Goal: Task Accomplishment & Management: Use online tool/utility

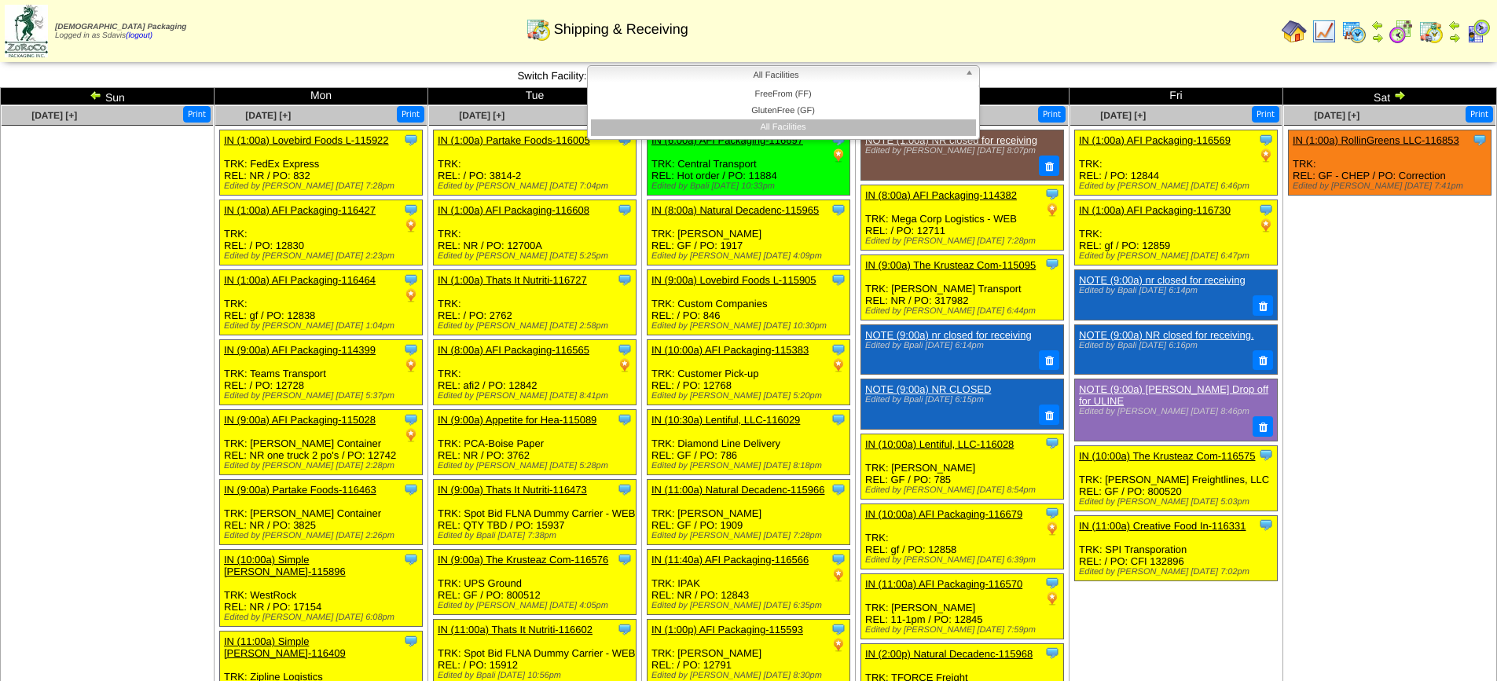
click at [781, 74] on span "All Facilities" at bounding box center [776, 75] width 365 height 19
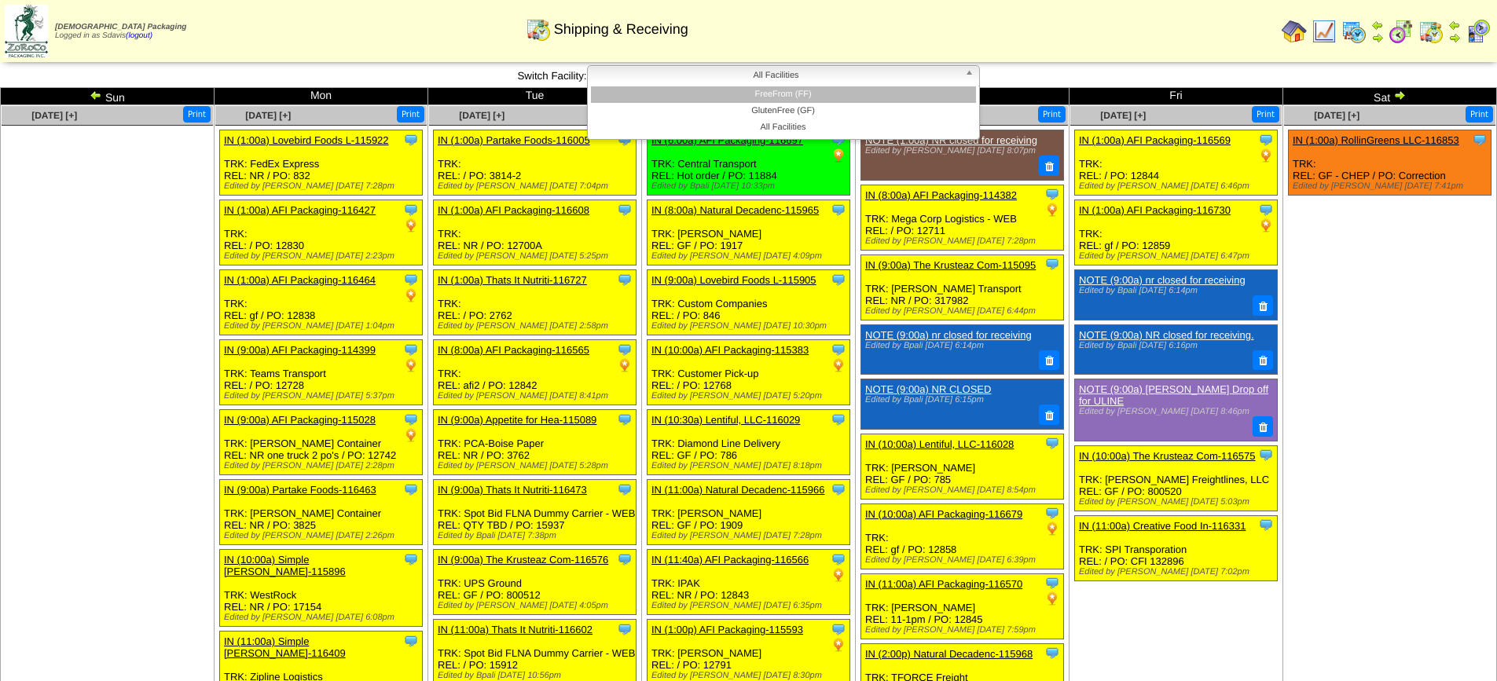
click at [762, 95] on li "FreeFrom (FF)" at bounding box center [783, 94] width 385 height 17
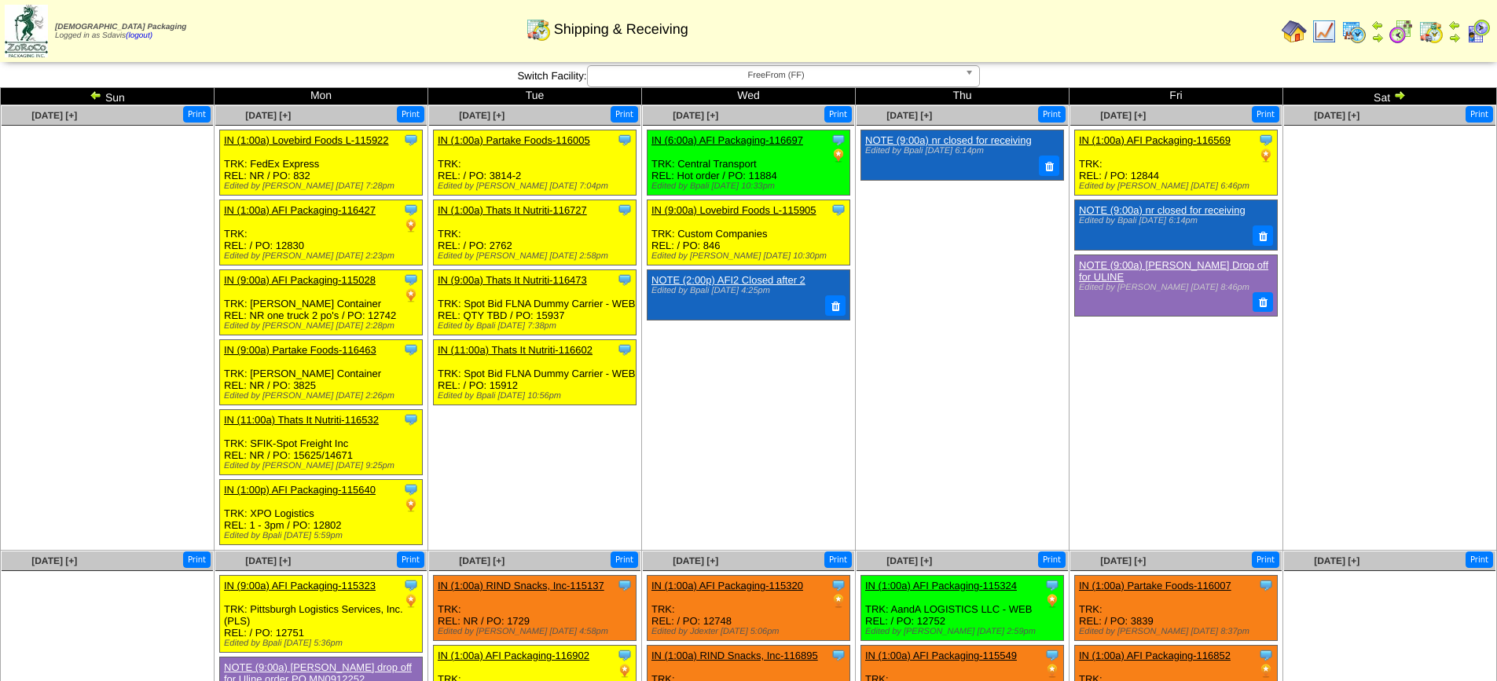
click at [918, 78] on span "FreeFrom (FF)" at bounding box center [776, 75] width 365 height 19
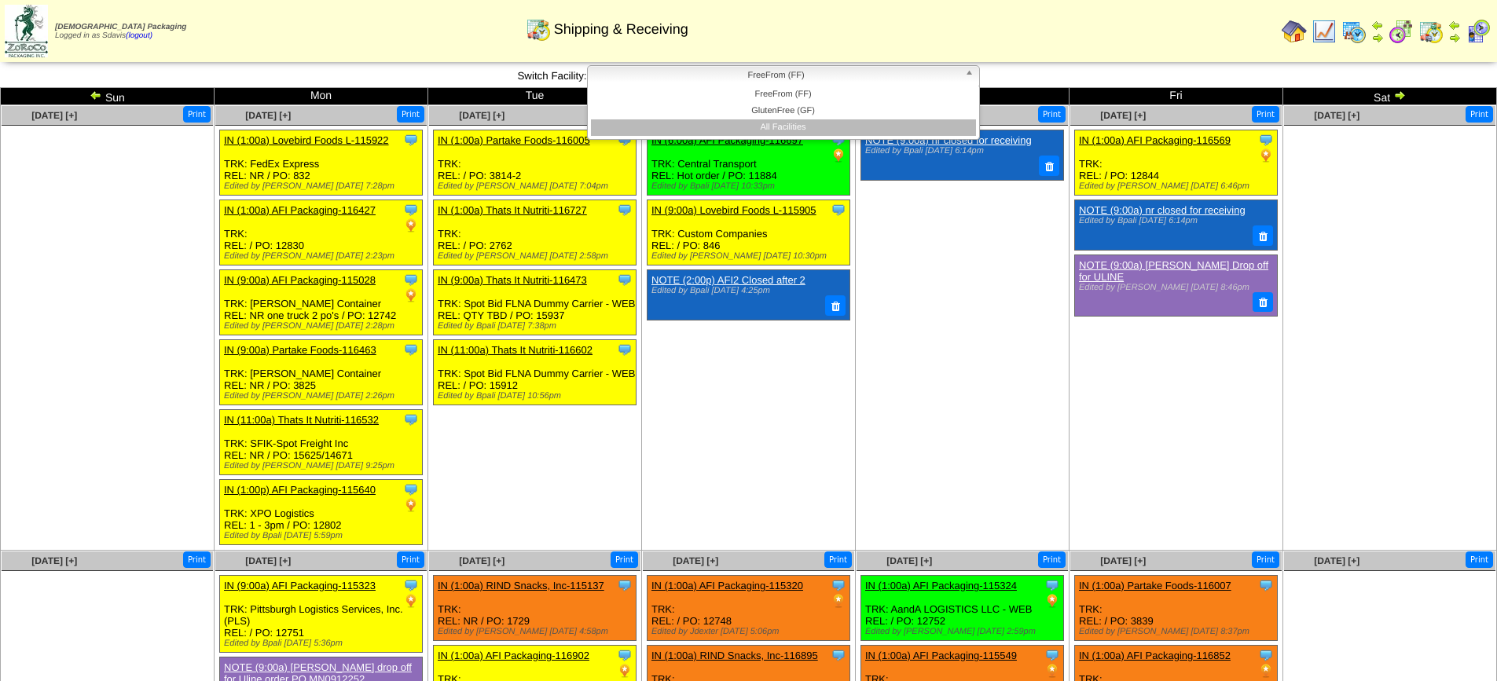
click at [786, 124] on li "All Facilities" at bounding box center [783, 127] width 385 height 17
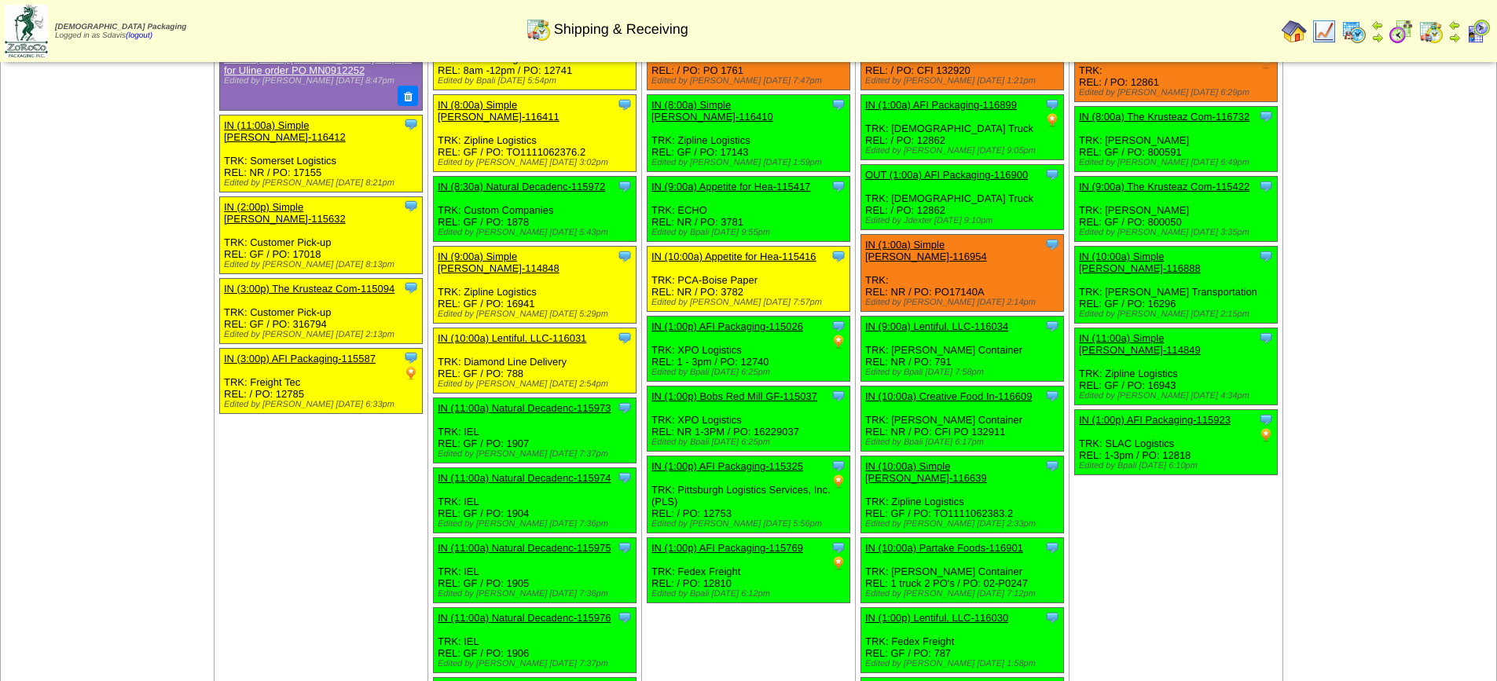
scroll to position [1064, 0]
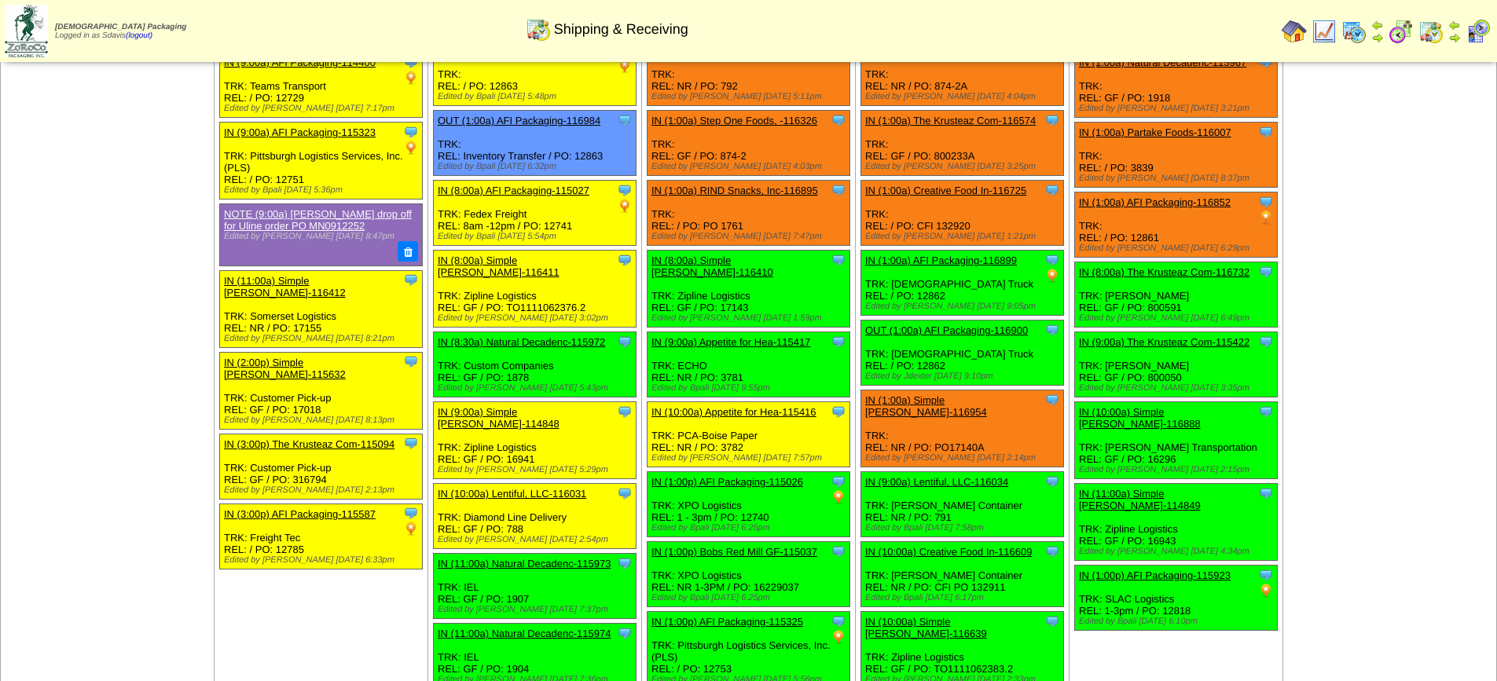
click at [68, 289] on td "Sep 14 [+] Print" at bounding box center [108, 425] width 214 height 1098
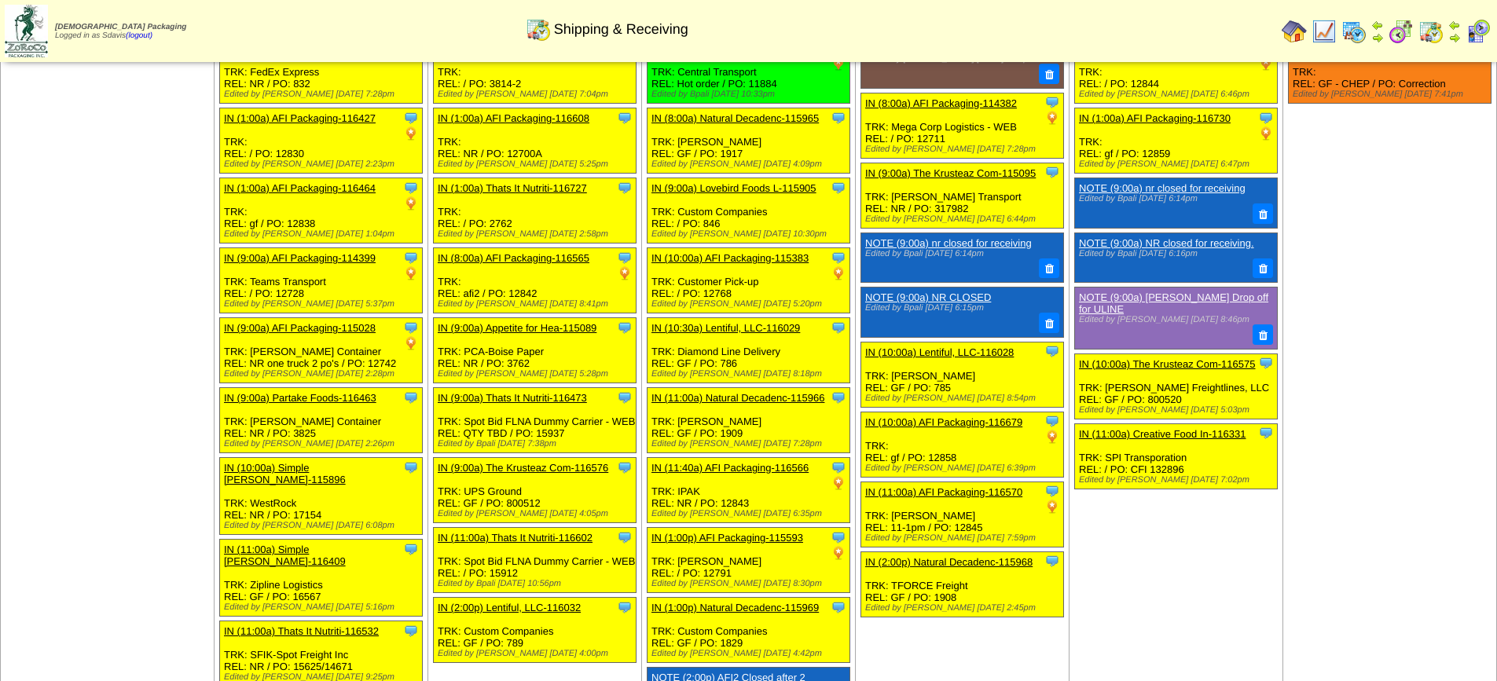
scroll to position [0, 0]
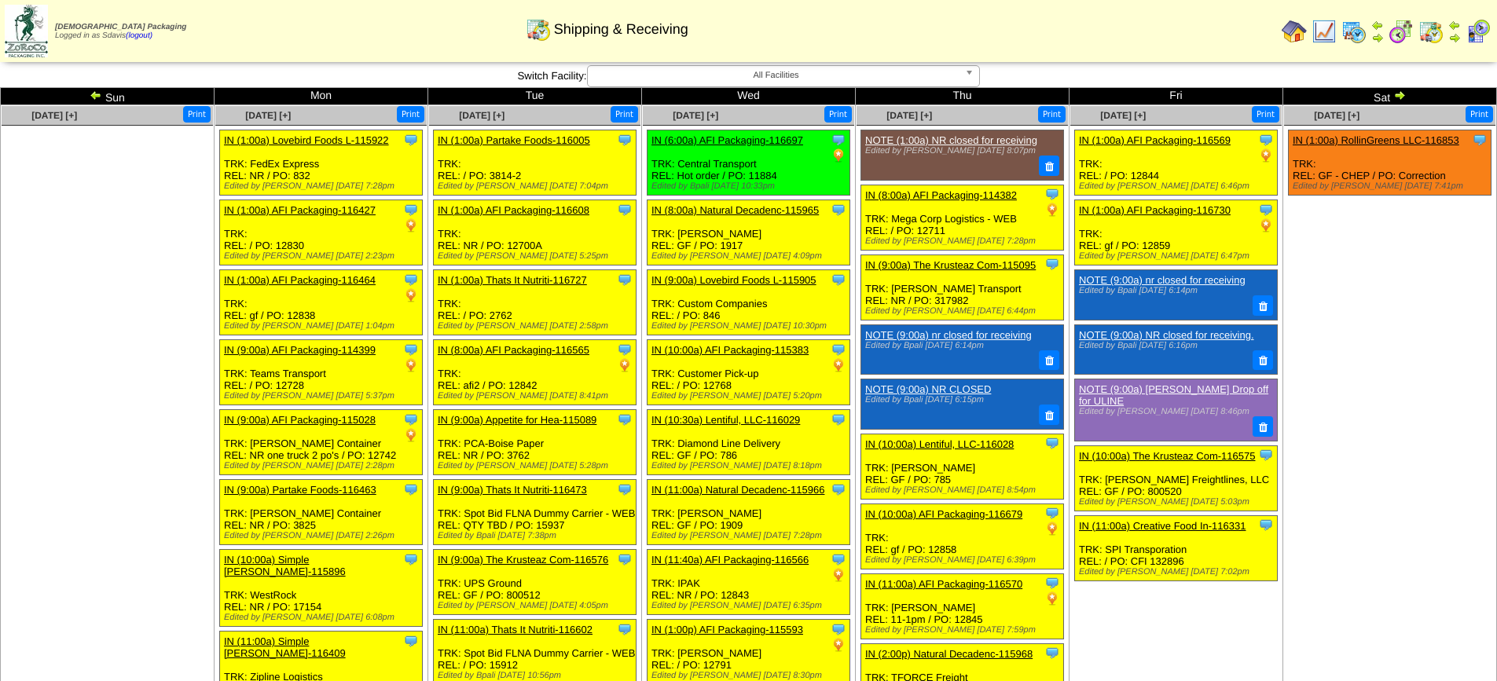
click at [886, 77] on span "All Facilities" at bounding box center [776, 75] width 365 height 19
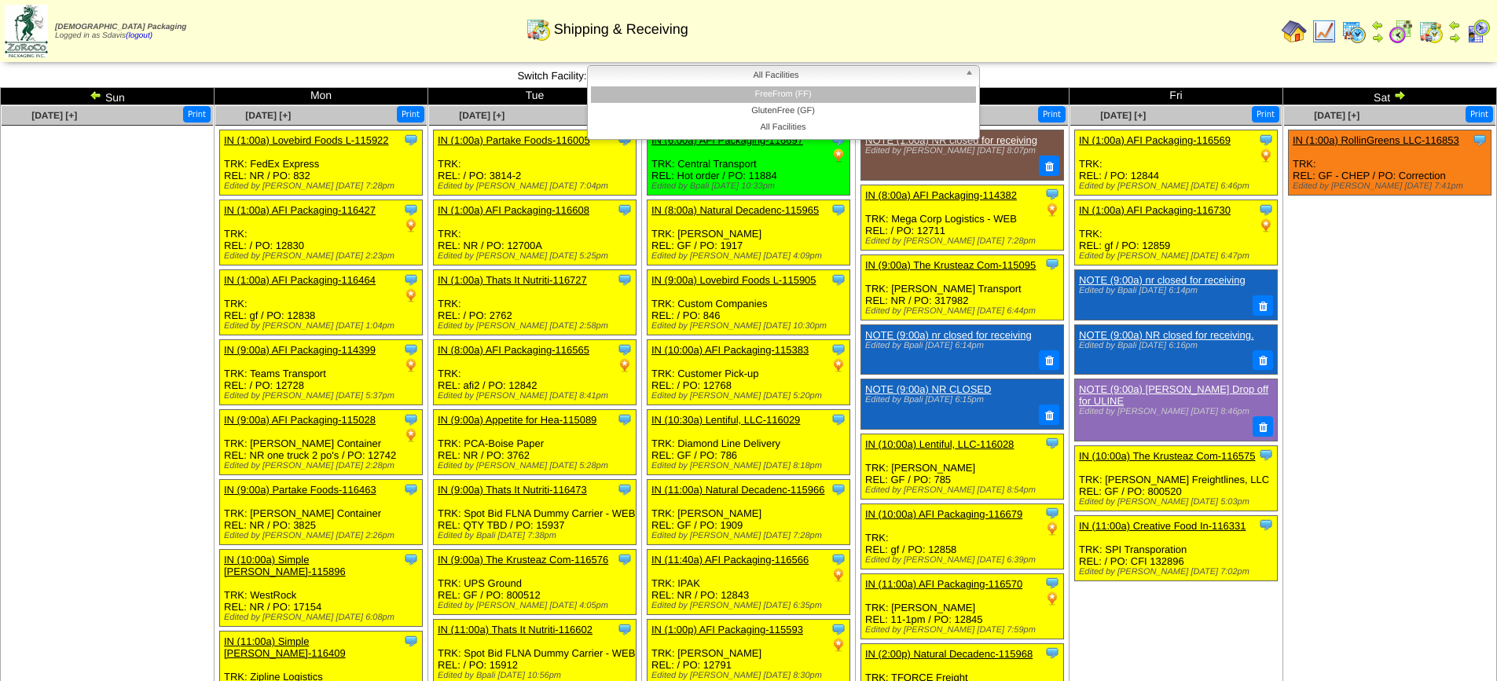
click at [794, 96] on li "FreeFrom (FF)" at bounding box center [783, 94] width 385 height 17
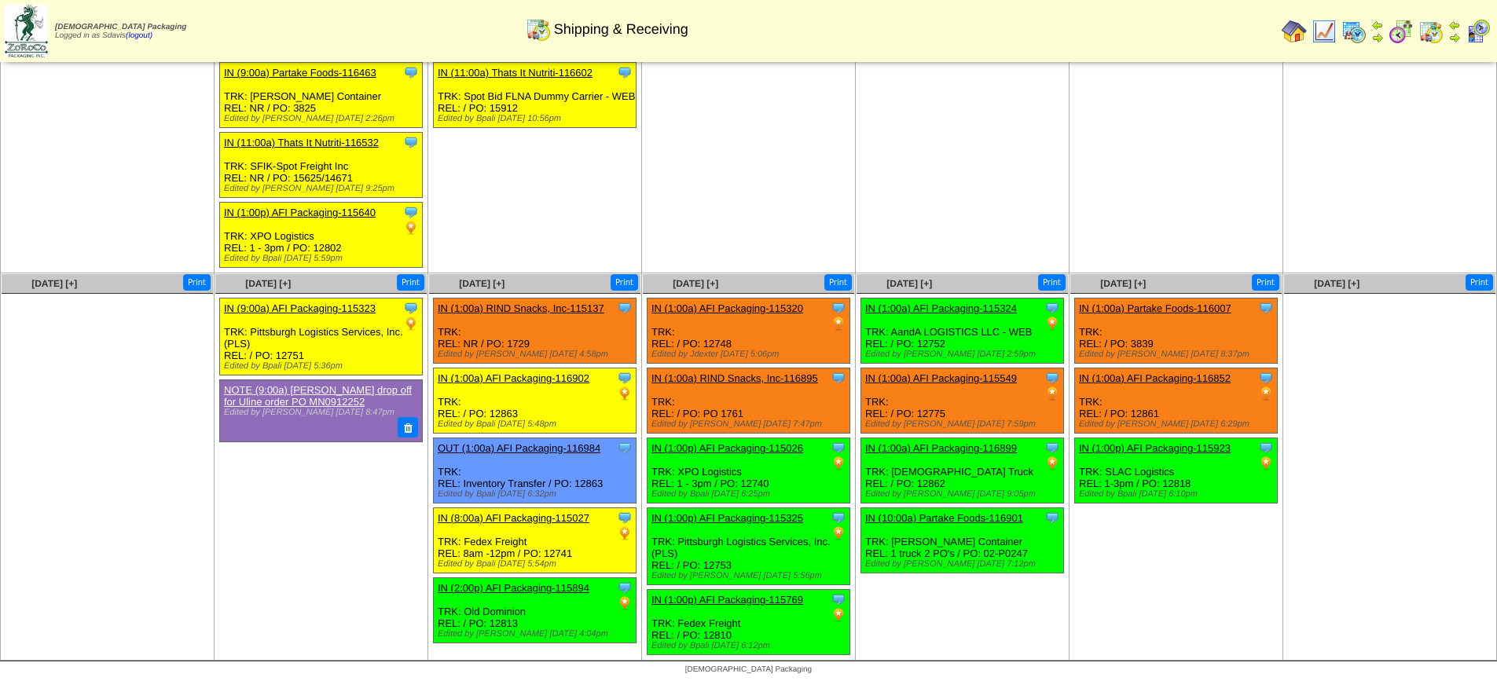
scroll to position [279, 0]
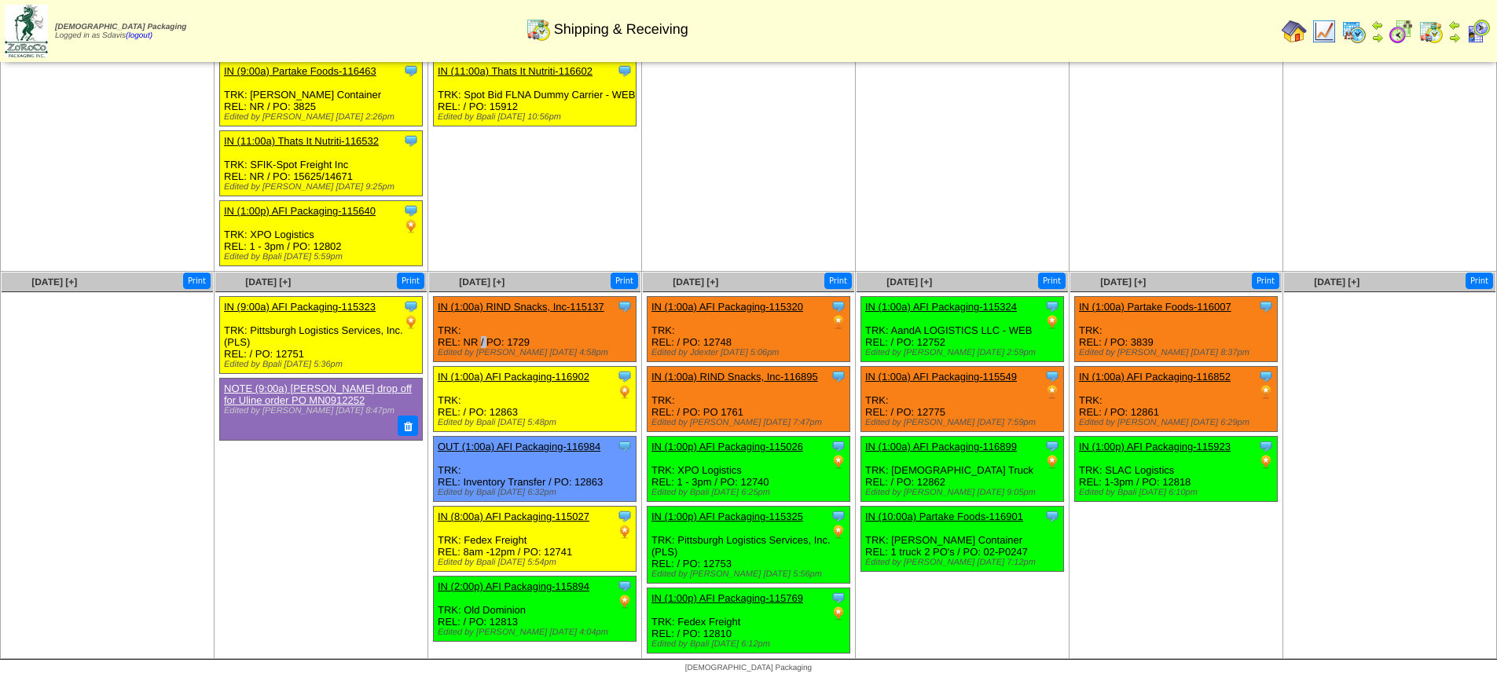
drag, startPoint x: 464, startPoint y: 340, endPoint x: 480, endPoint y: 338, distance: 15.9
click at [480, 338] on div "Clone Item IN (1:00a) RIND Snacks, Inc-115137 RIND Snacks, Inc. ScheduleID: 115…" at bounding box center [535, 329] width 203 height 65
click at [809, 198] on td "[DATE] [+] Print Clone Item IN (6:00a) AFI Packaging-116697 AFI Packaging Sched…" at bounding box center [749, 49] width 214 height 446
click at [562, 331] on div "Clone Item IN (1:00a) RIND Snacks, Inc-115137 RIND Snacks, Inc. ScheduleID: 115…" at bounding box center [535, 329] width 203 height 65
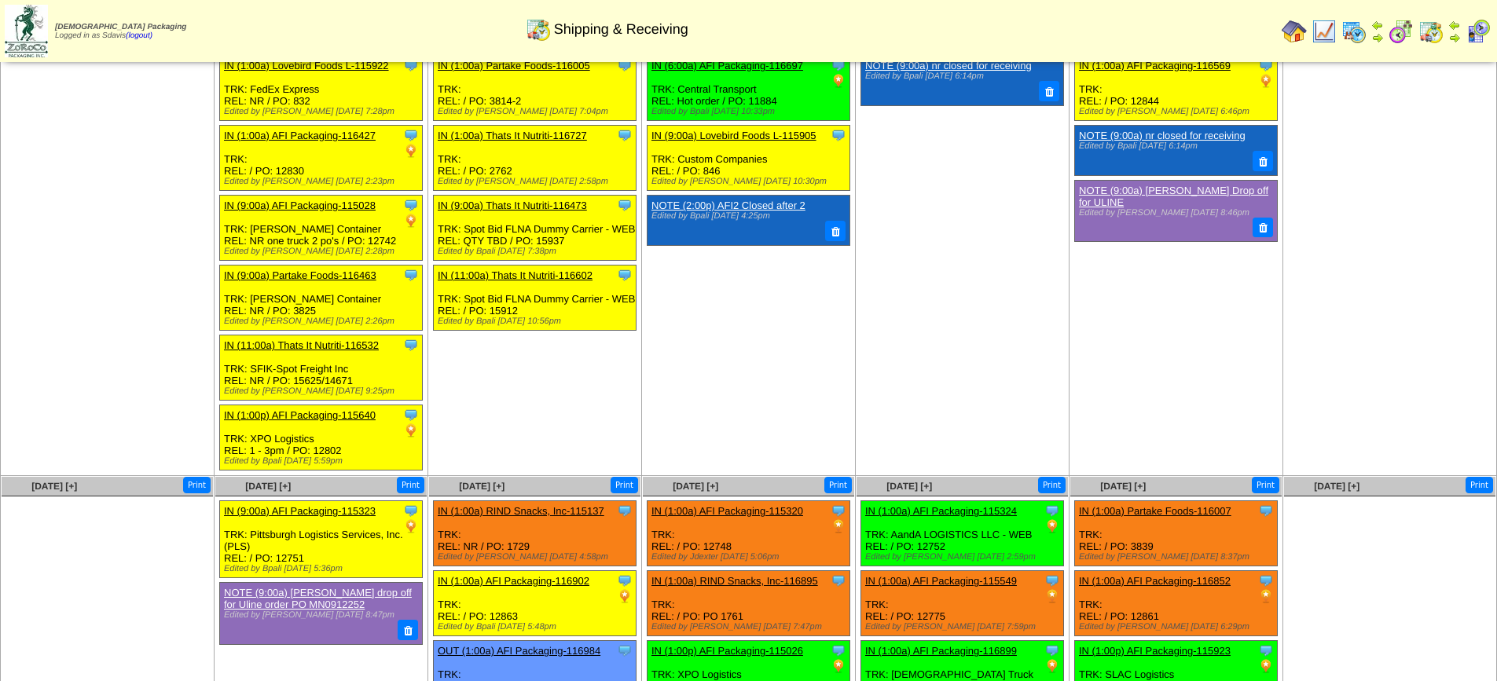
scroll to position [0, 0]
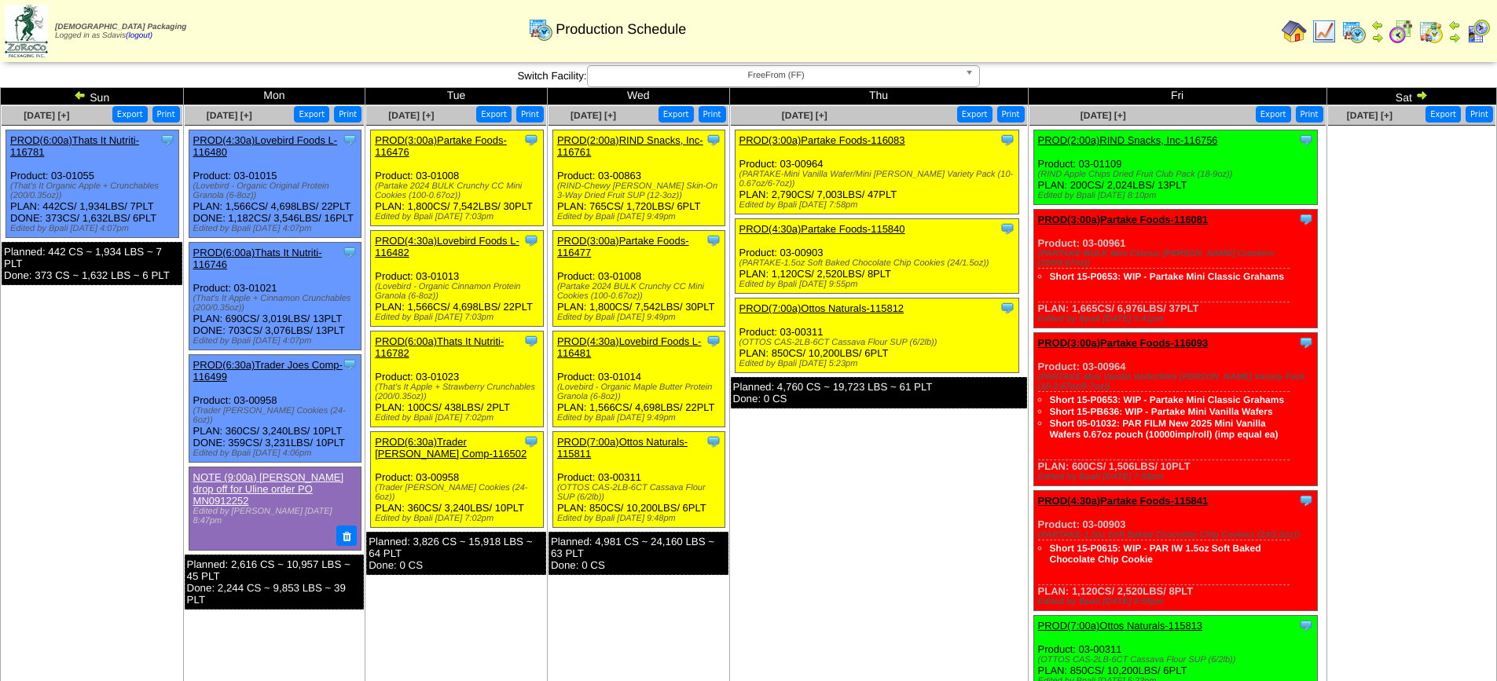
click at [873, 138] on link "PROD(3:00a)Partake Foods-116083" at bounding box center [822, 140] width 166 height 12
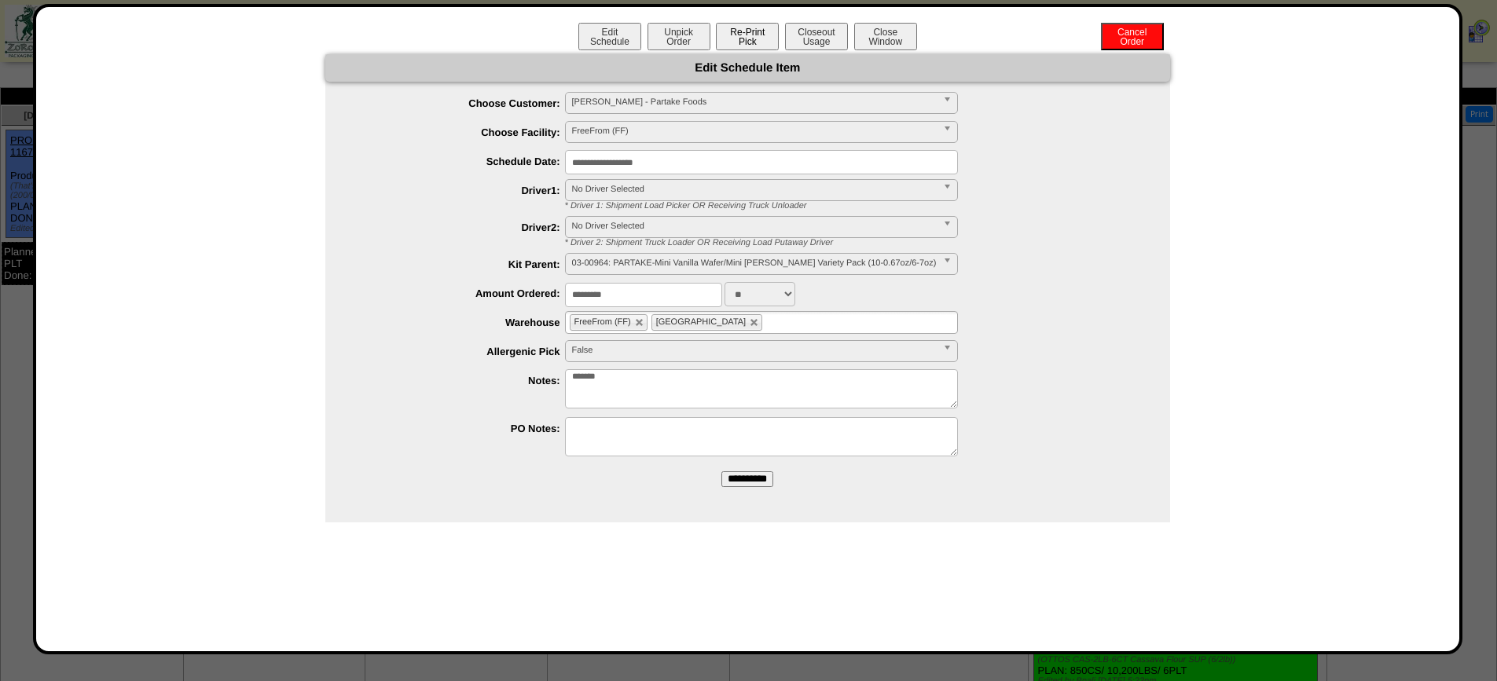
click at [751, 29] on button "Re-Print Pick" at bounding box center [747, 37] width 63 height 28
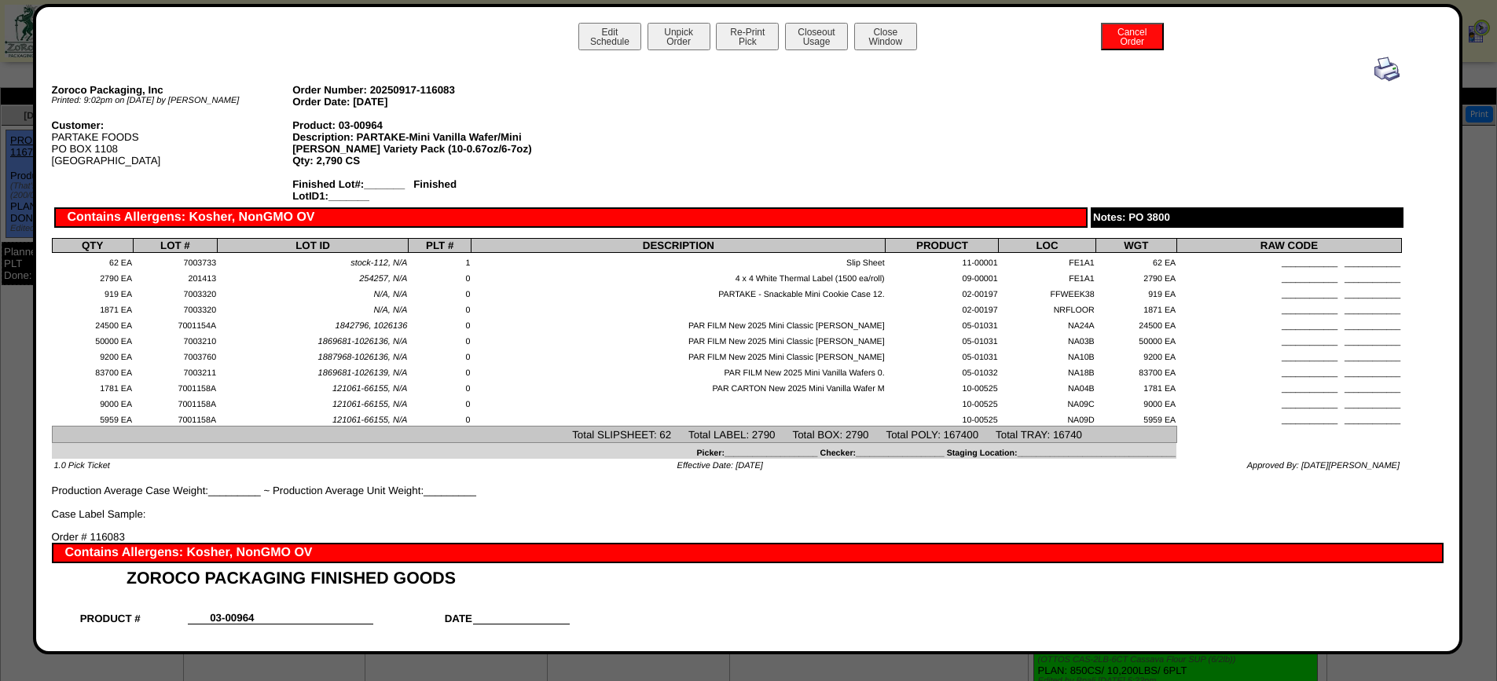
drag, startPoint x: 1054, startPoint y: 263, endPoint x: 1077, endPoint y: 300, distance: 43.8
click at [1077, 300] on tbody "QTY LOT # LOT ID PLT # DESCRIPTION PRODUCT LOC WGT RAW CODE 62 EA 7003733 stock…" at bounding box center [726, 349] width 1349 height 221
click at [1075, 306] on td "NRFLOOR" at bounding box center [1047, 308] width 97 height 16
drag, startPoint x: 1047, startPoint y: 308, endPoint x: 1083, endPoint y: 407, distance: 105.1
click at [1083, 407] on tbody "QTY LOT # LOT ID PLT # DESCRIPTION PRODUCT LOC WGT RAW CODE 62 EA 7003733 stock…" at bounding box center [726, 349] width 1349 height 221
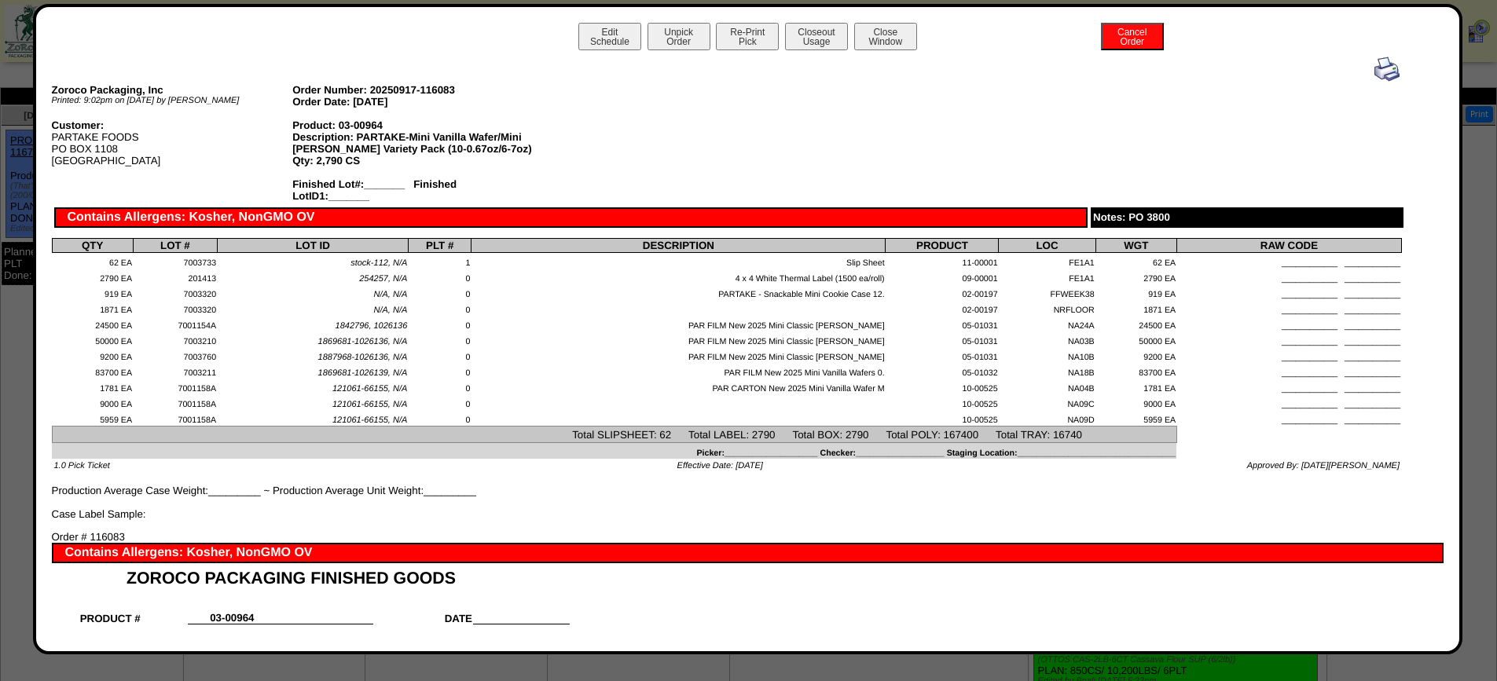
click at [1080, 412] on td "NA09D" at bounding box center [1047, 418] width 97 height 16
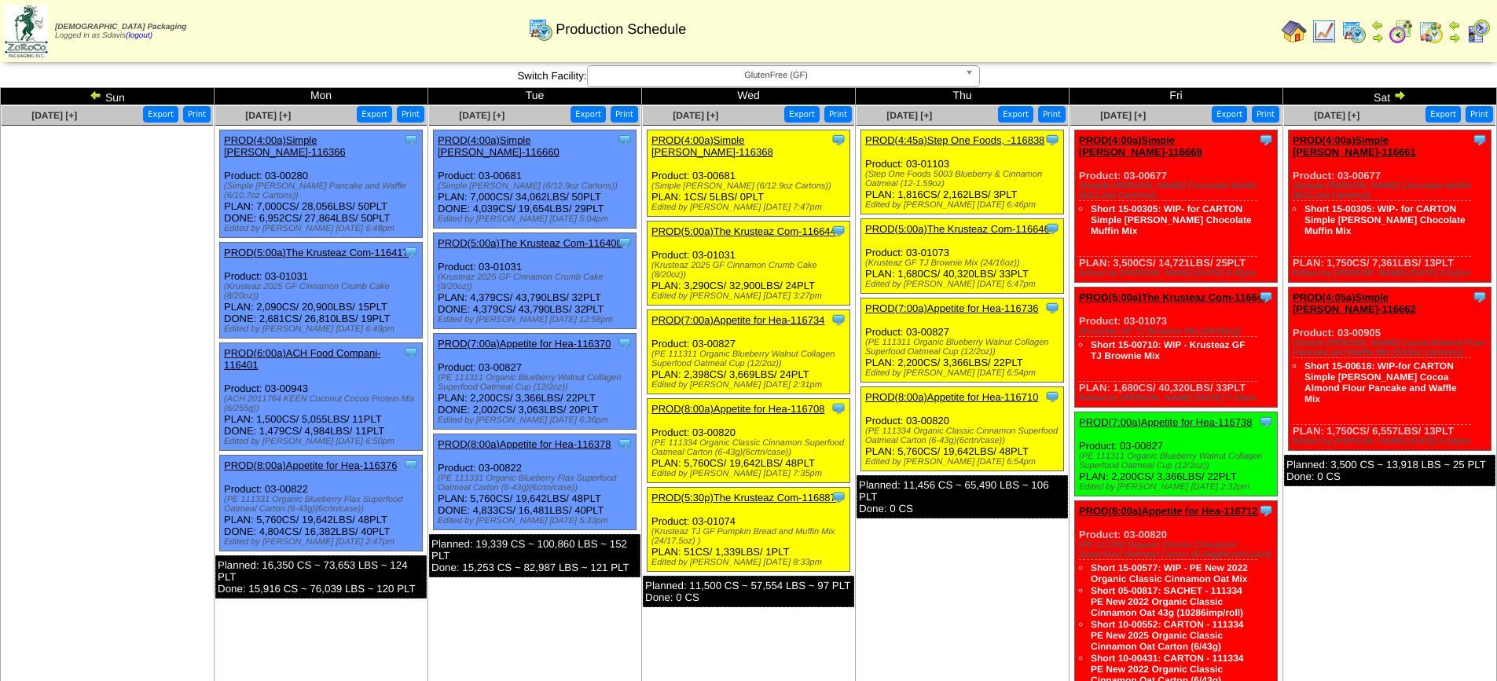
click at [908, 78] on span "GlutenFree (GF)" at bounding box center [776, 75] width 365 height 19
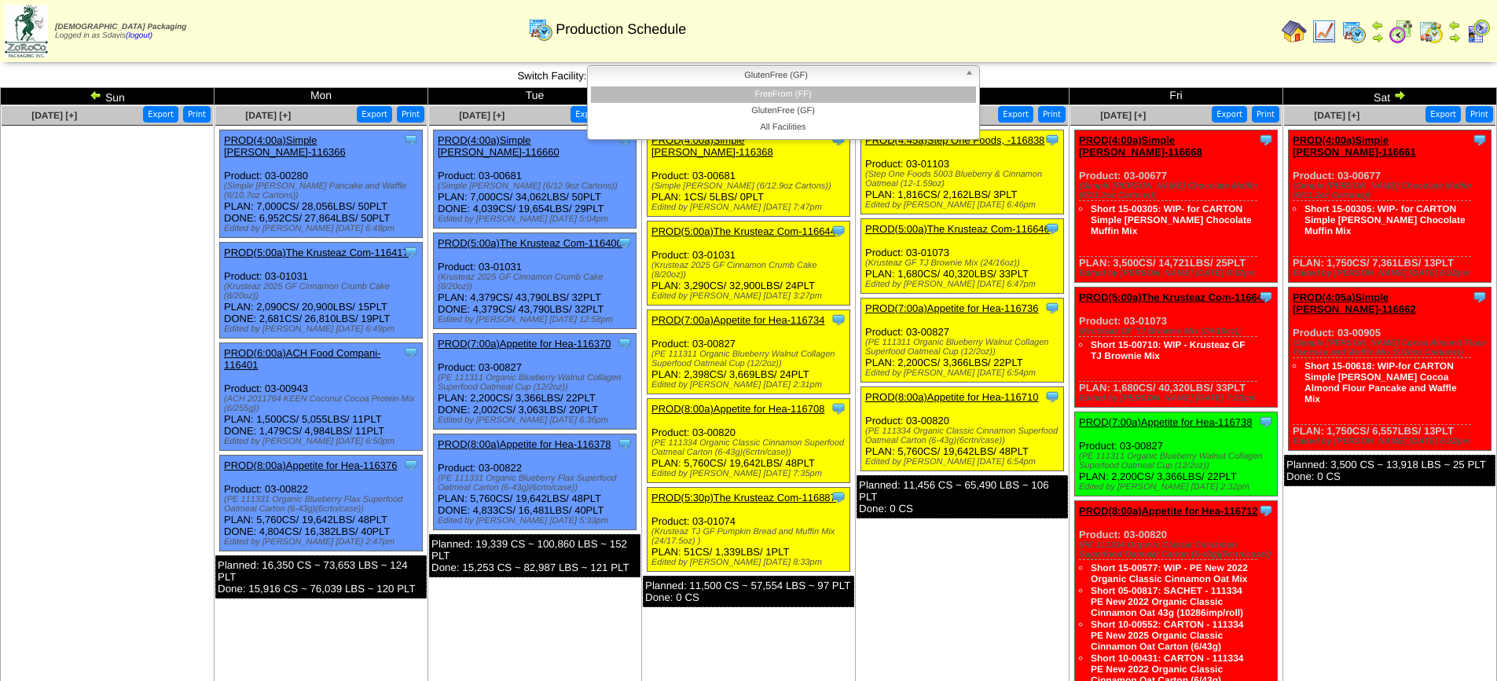
click at [840, 99] on li "FreeFrom (FF)" at bounding box center [783, 94] width 385 height 17
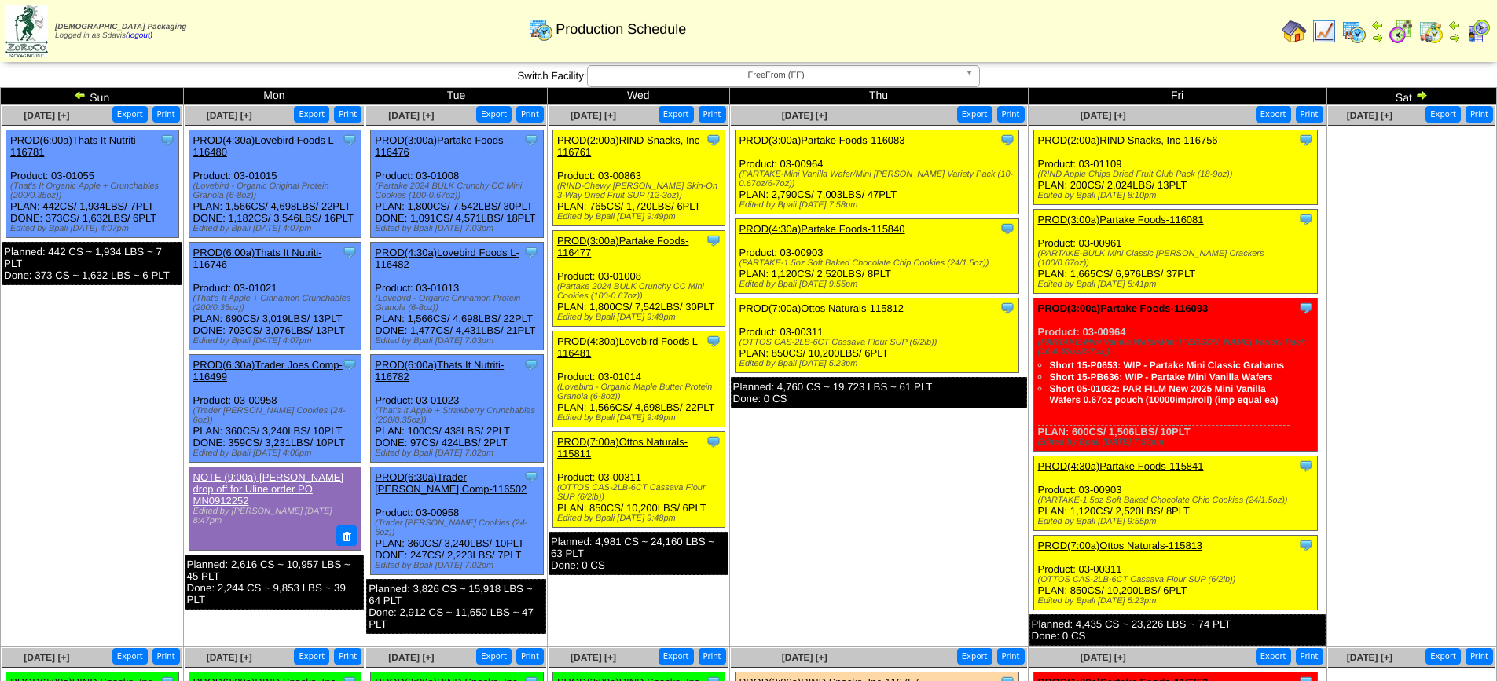
click at [893, 79] on span "FreeFrom (FF)" at bounding box center [776, 75] width 365 height 19
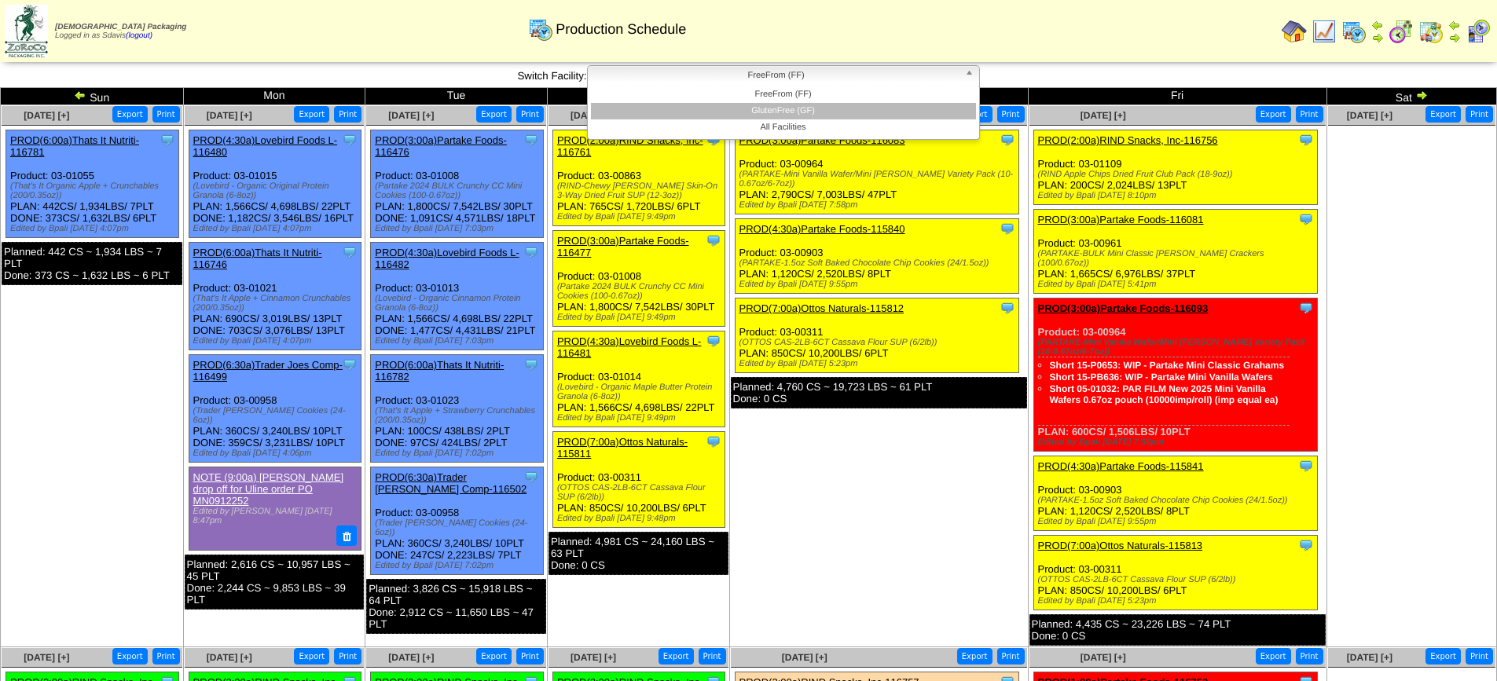
click at [827, 108] on li "GlutenFree (GF)" at bounding box center [783, 111] width 385 height 17
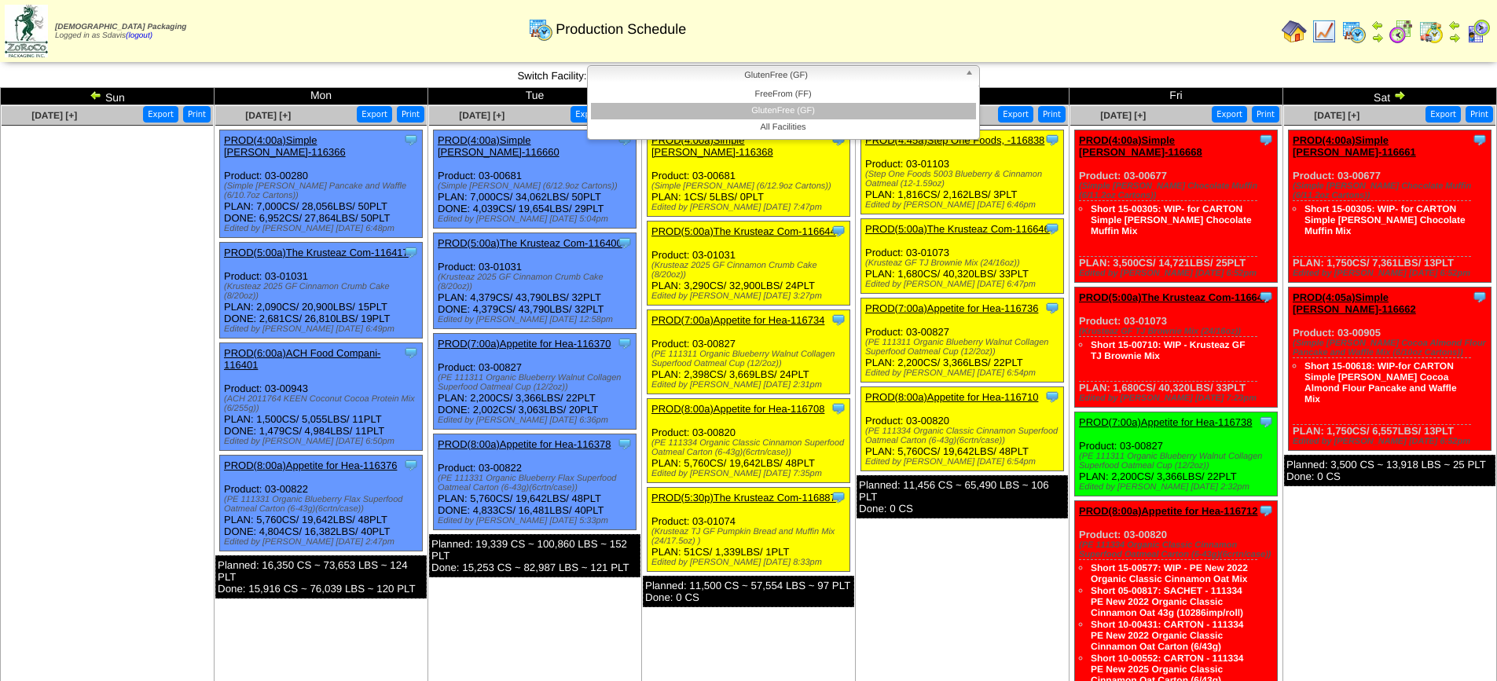
click at [841, 78] on span "GlutenFree (GF)" at bounding box center [776, 75] width 365 height 19
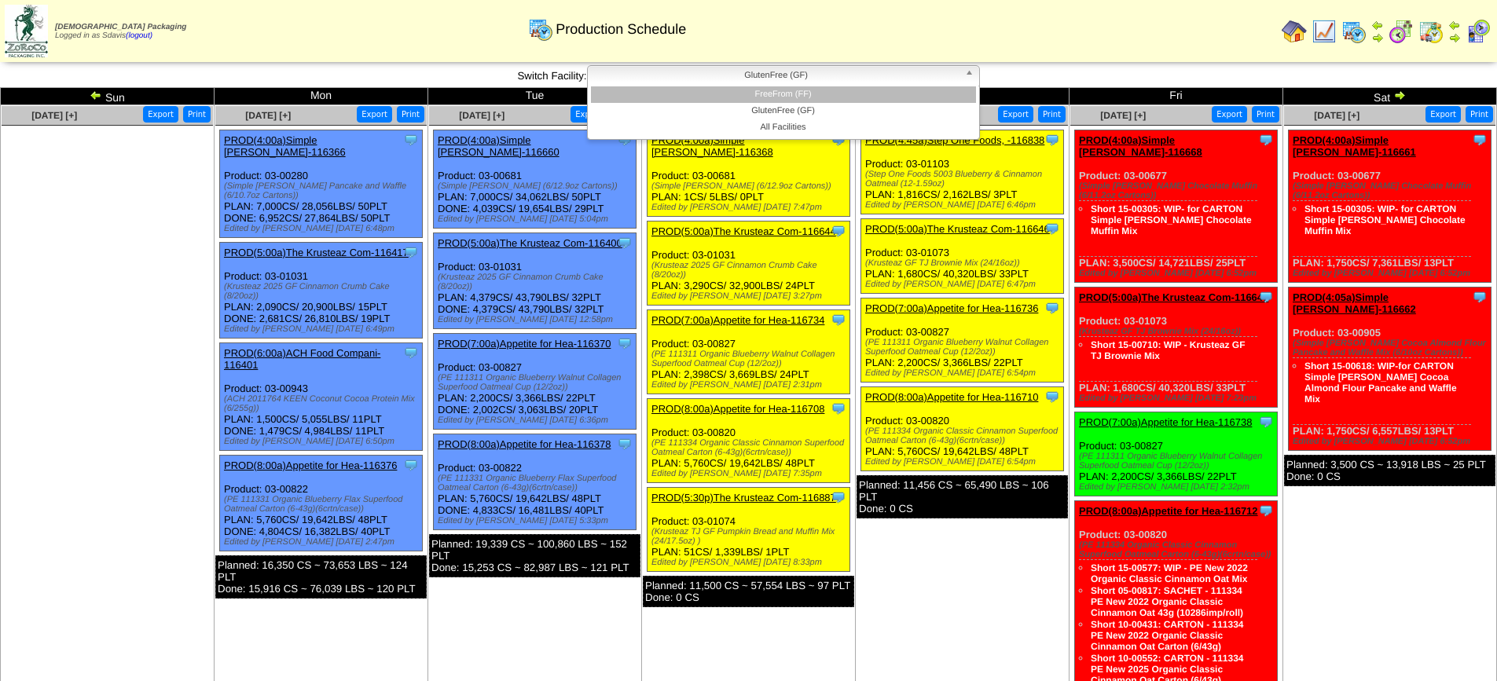
click at [818, 101] on li "FreeFrom (FF)" at bounding box center [783, 94] width 385 height 17
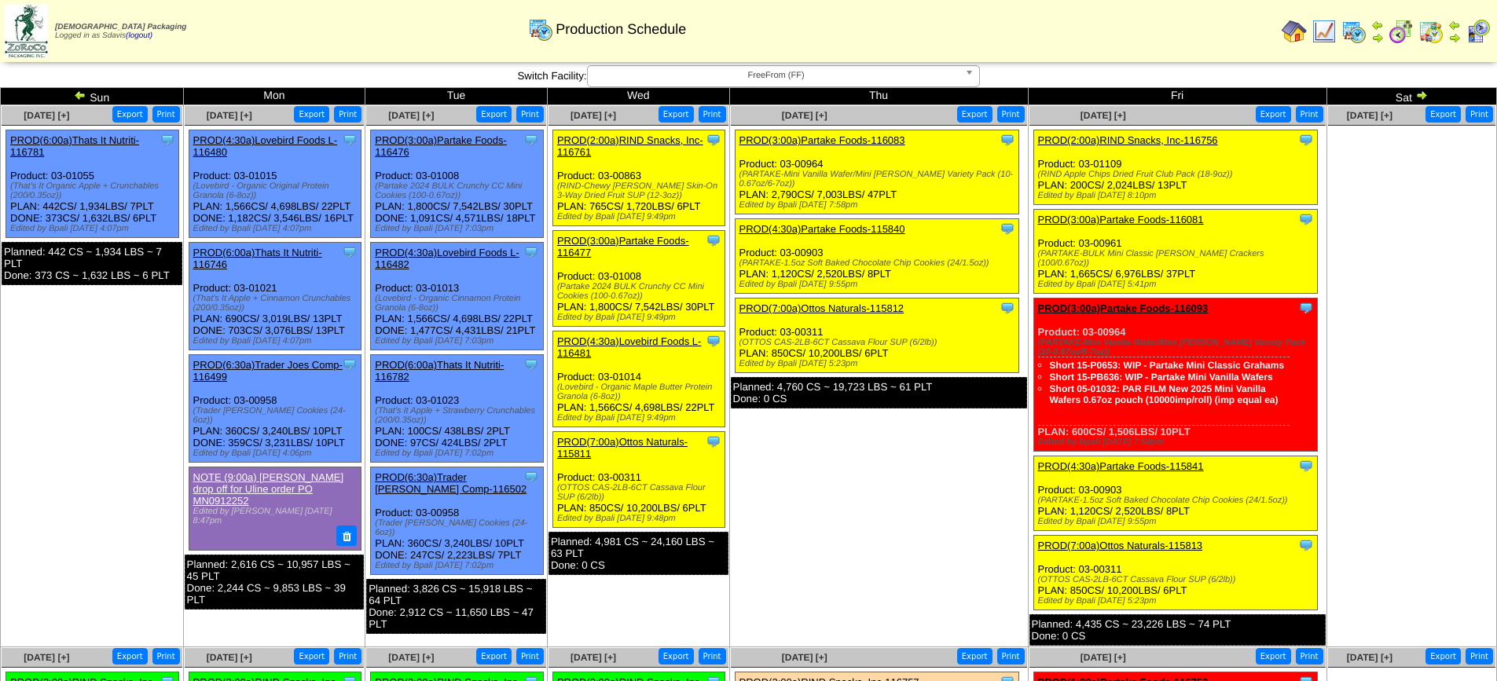
click at [1135, 138] on link "PROD(2:00a)RIND Snacks, Inc-116756" at bounding box center [1128, 140] width 180 height 12
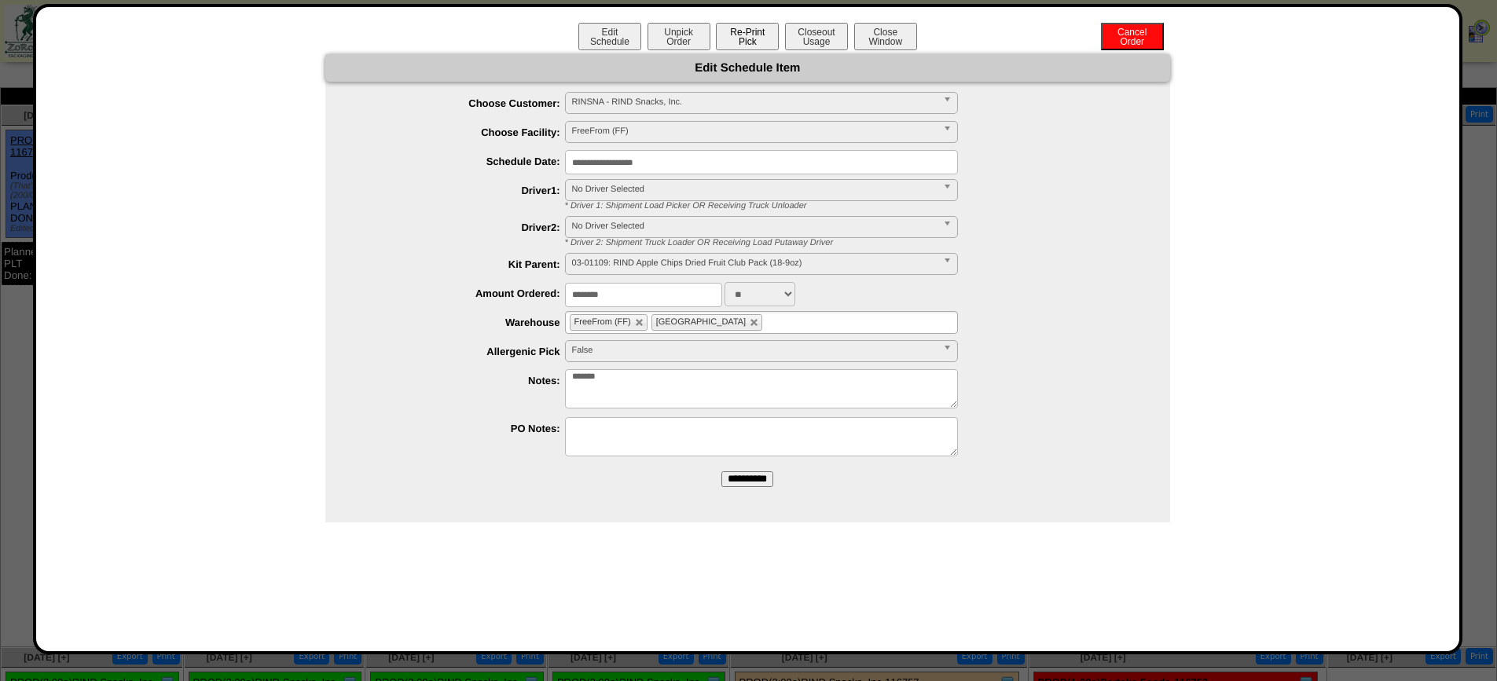
click at [756, 34] on button "Re-Print Pick" at bounding box center [747, 37] width 63 height 28
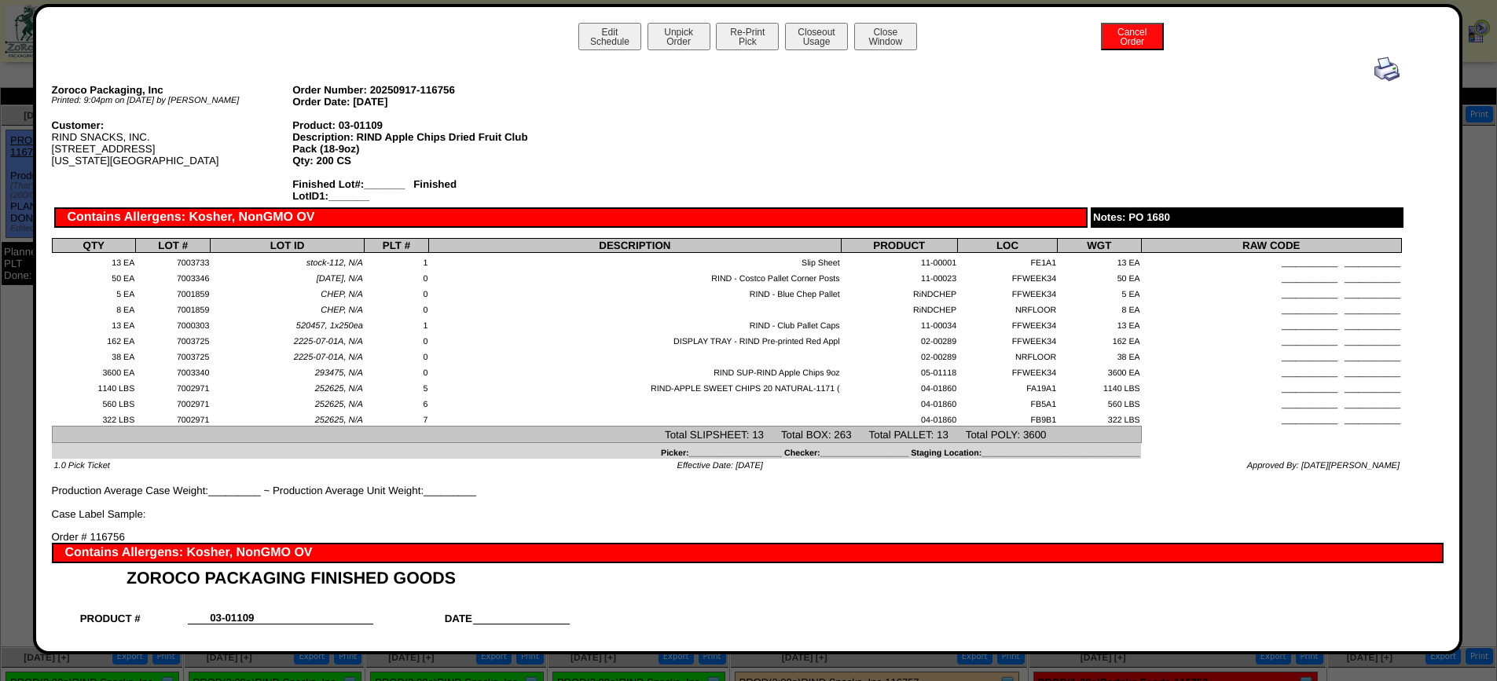
click at [1374, 70] on img at bounding box center [1386, 69] width 25 height 25
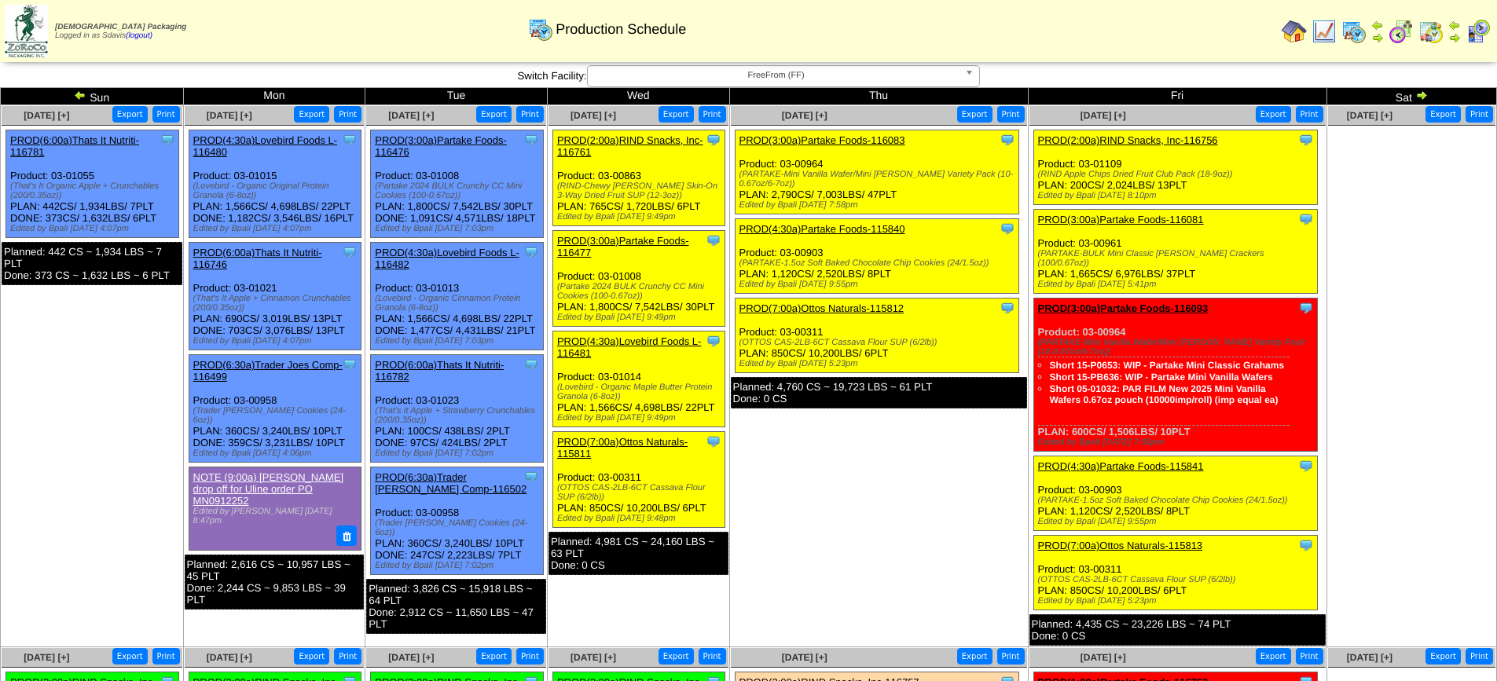
click at [1117, 218] on link "PROD(3:00a)Partake Foods-116081" at bounding box center [1121, 220] width 166 height 12
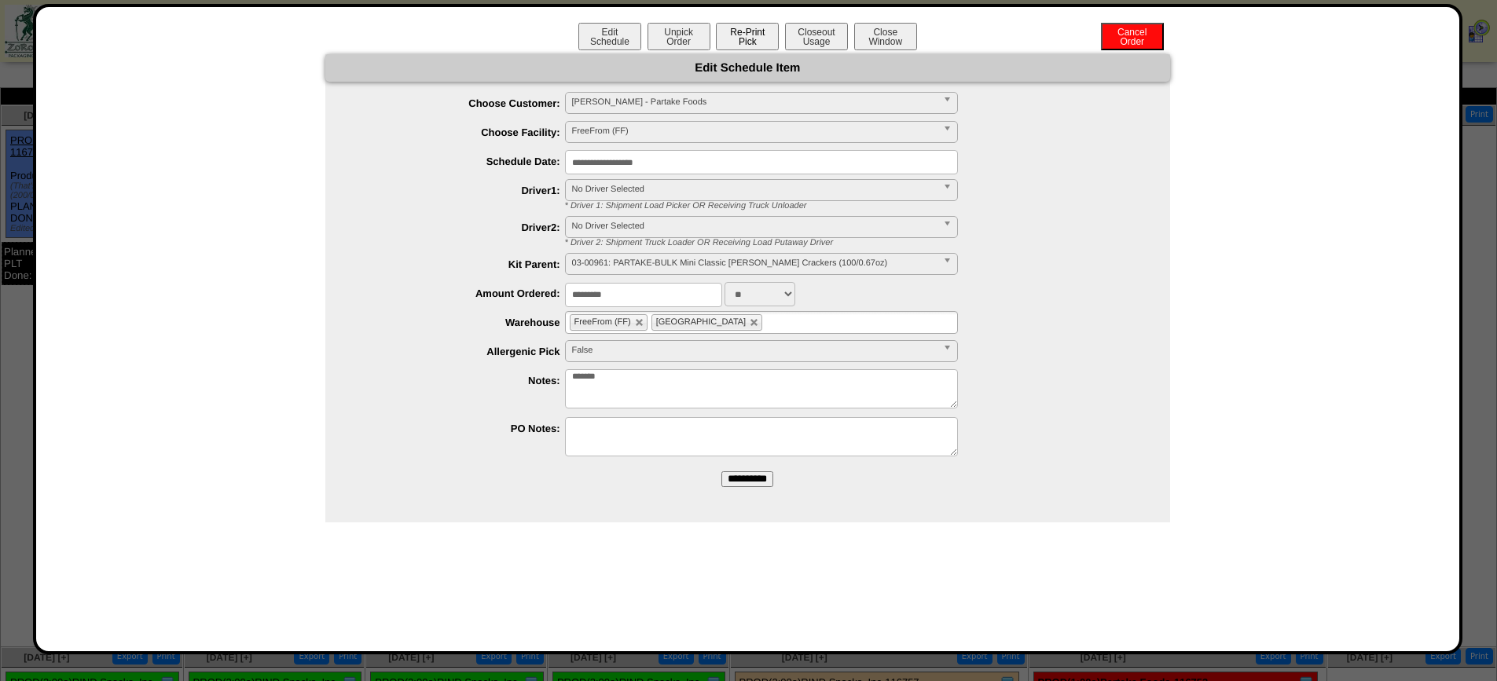
click at [748, 27] on button "Re-Print Pick" at bounding box center [747, 37] width 63 height 28
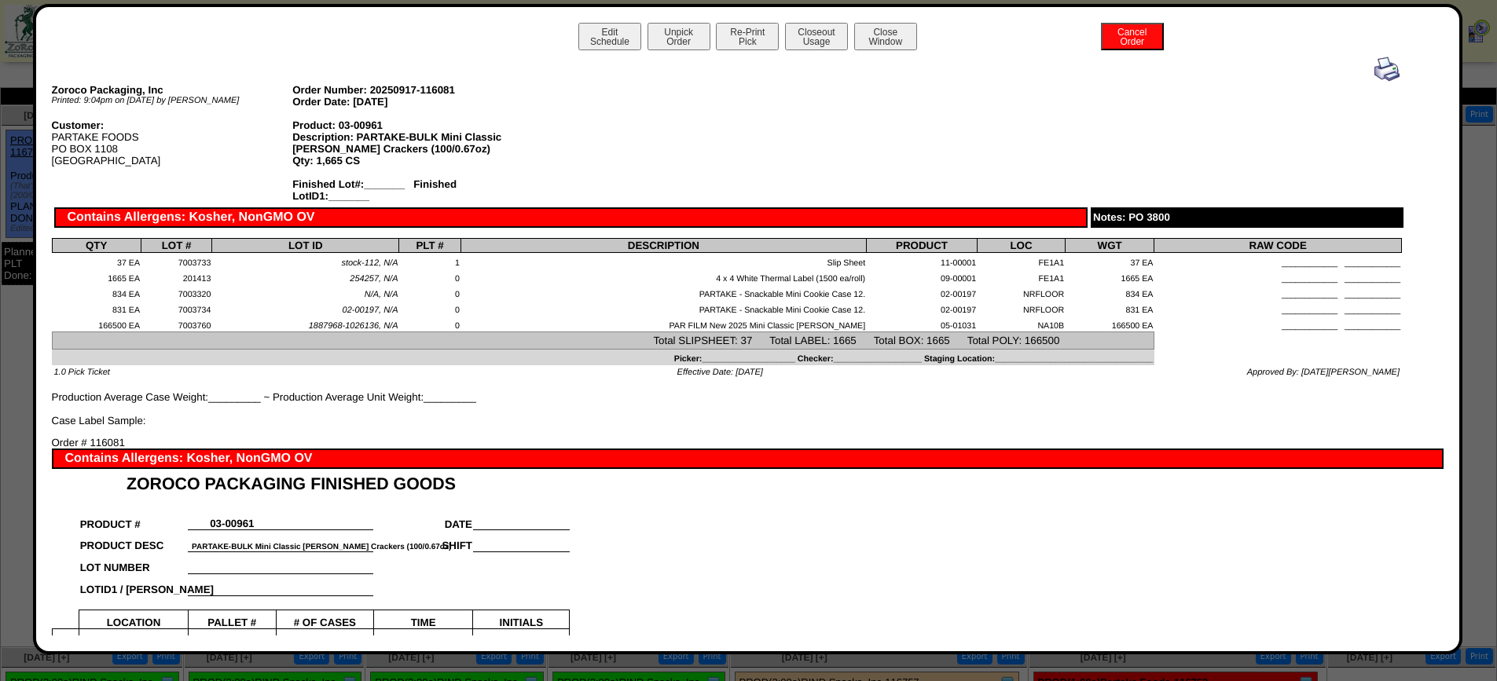
click at [1374, 64] on img at bounding box center [1386, 69] width 25 height 25
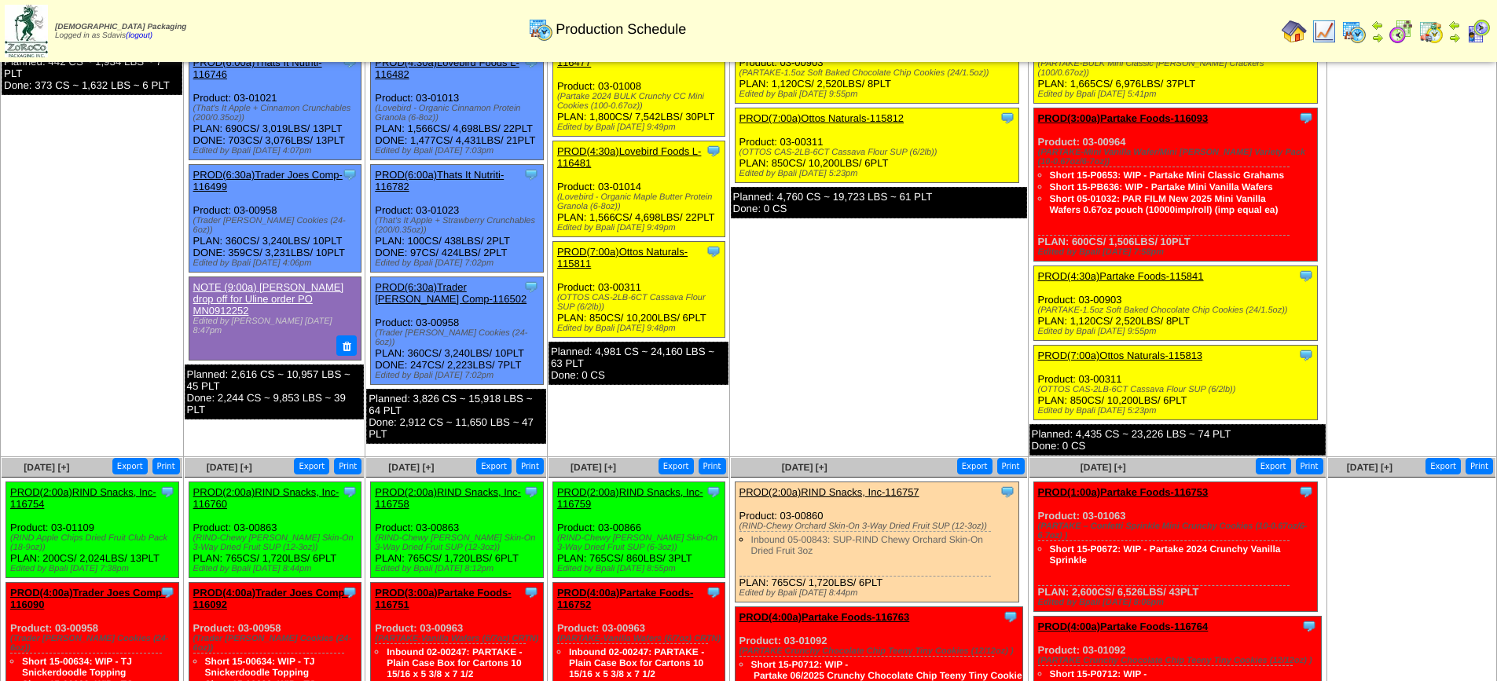
scroll to position [162, 0]
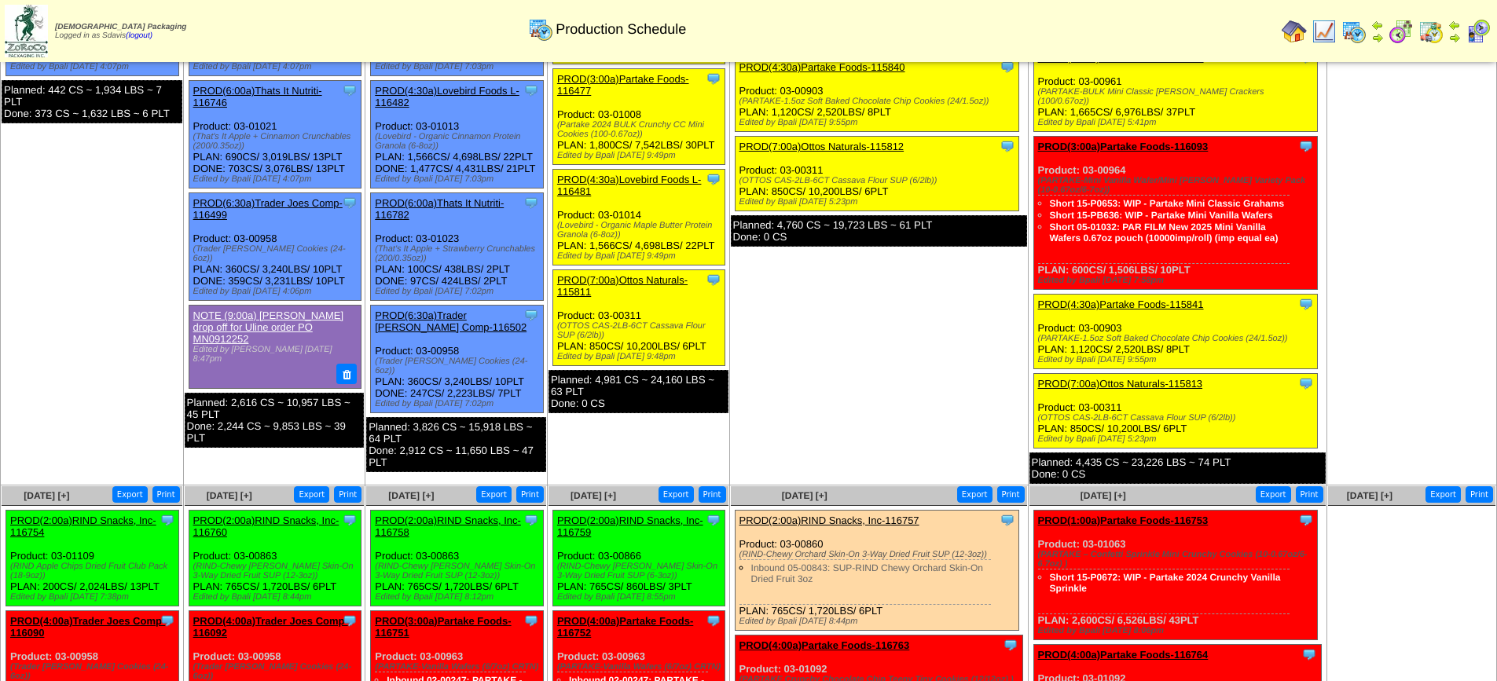
click at [1113, 299] on link "PROD(4:30a)Partake Foods-115841" at bounding box center [1121, 305] width 166 height 12
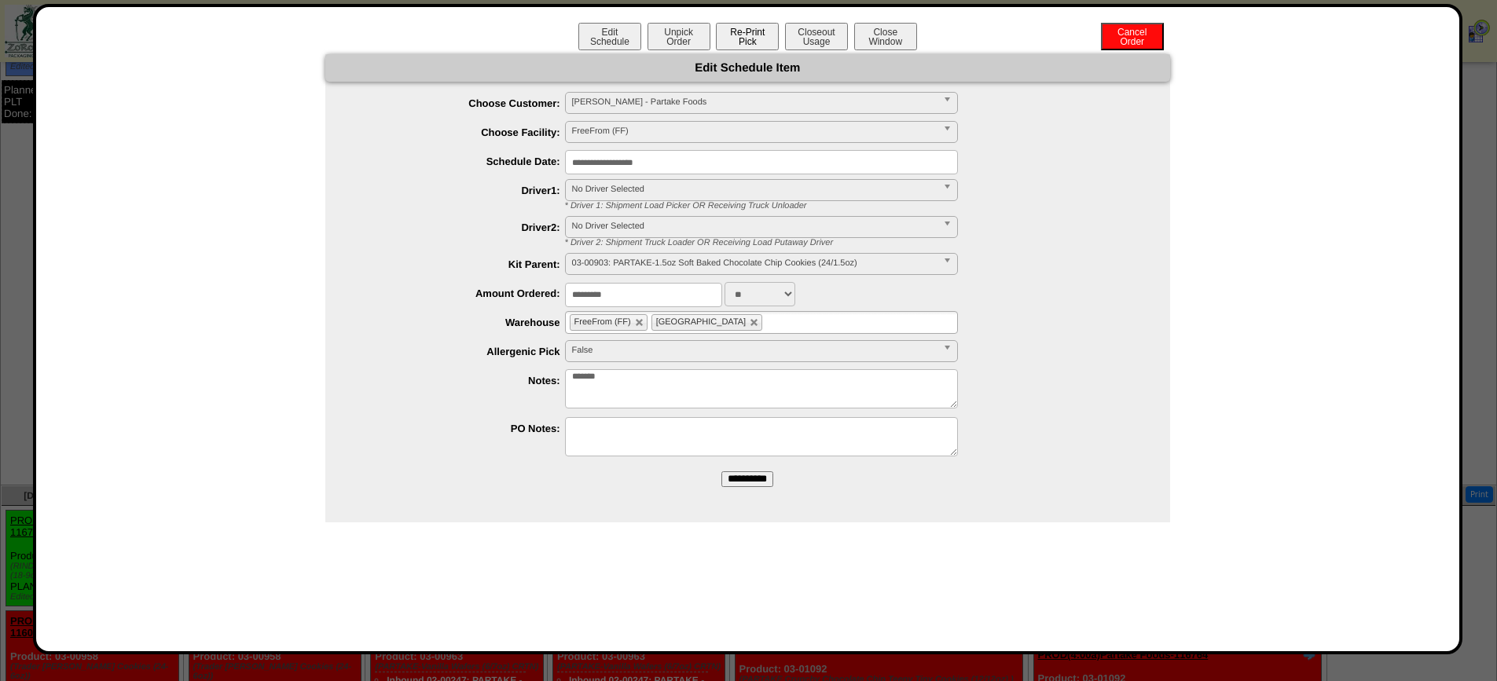
click at [750, 28] on button "Re-Print Pick" at bounding box center [747, 37] width 63 height 28
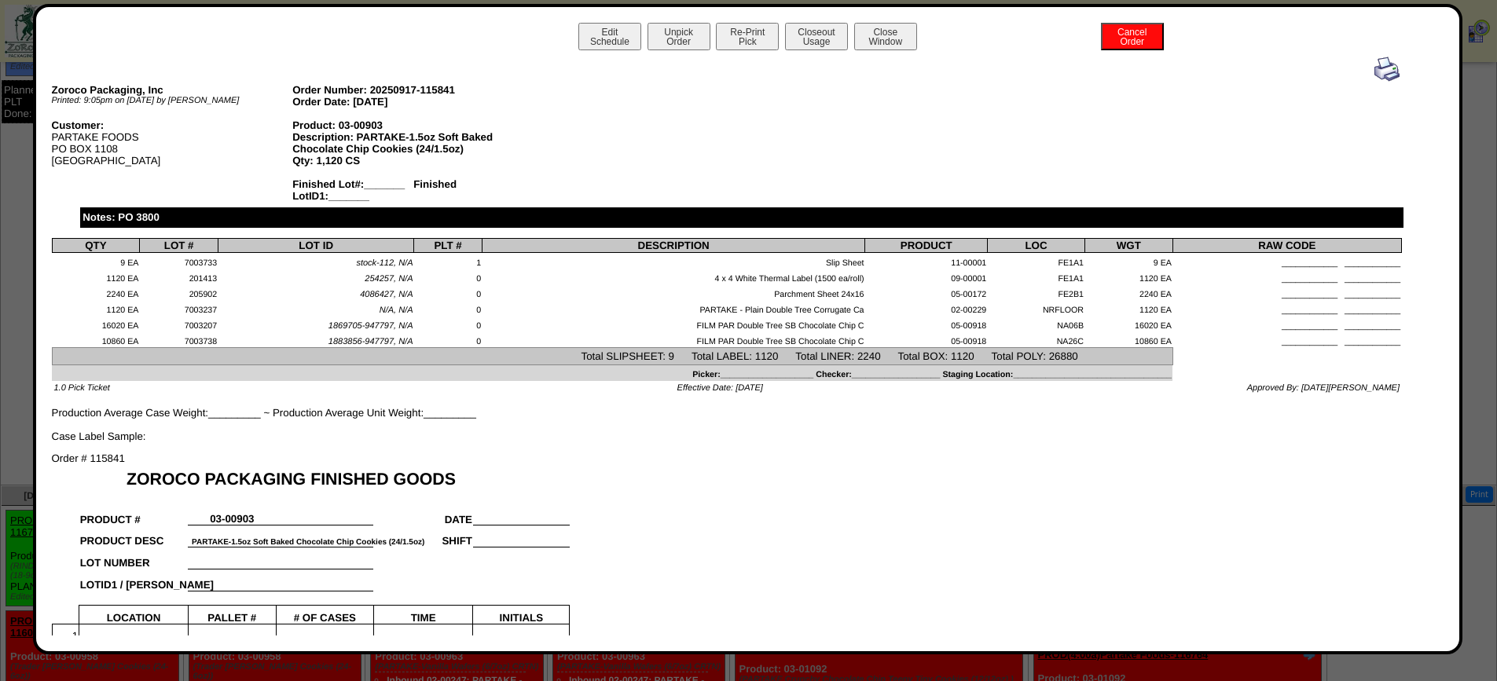
click at [1378, 72] on img at bounding box center [1386, 69] width 25 height 25
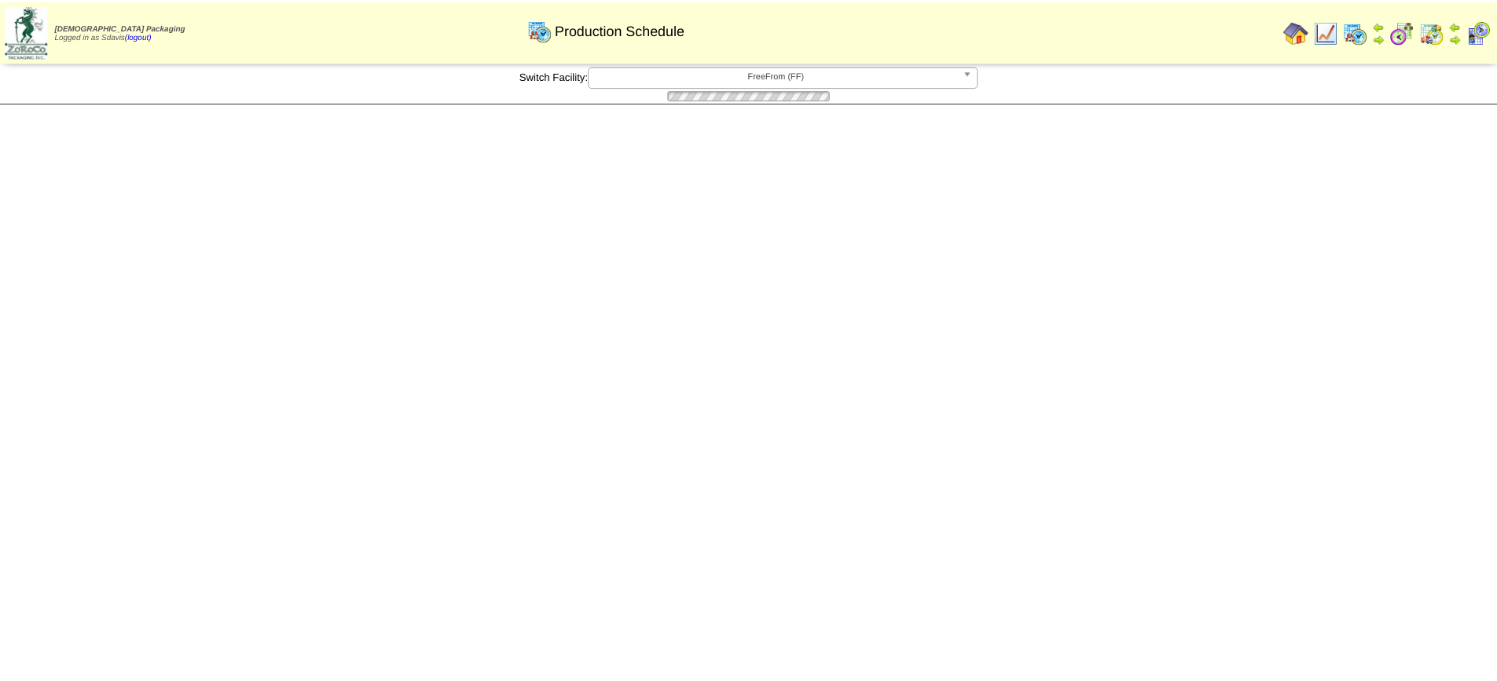
scroll to position [162, 0]
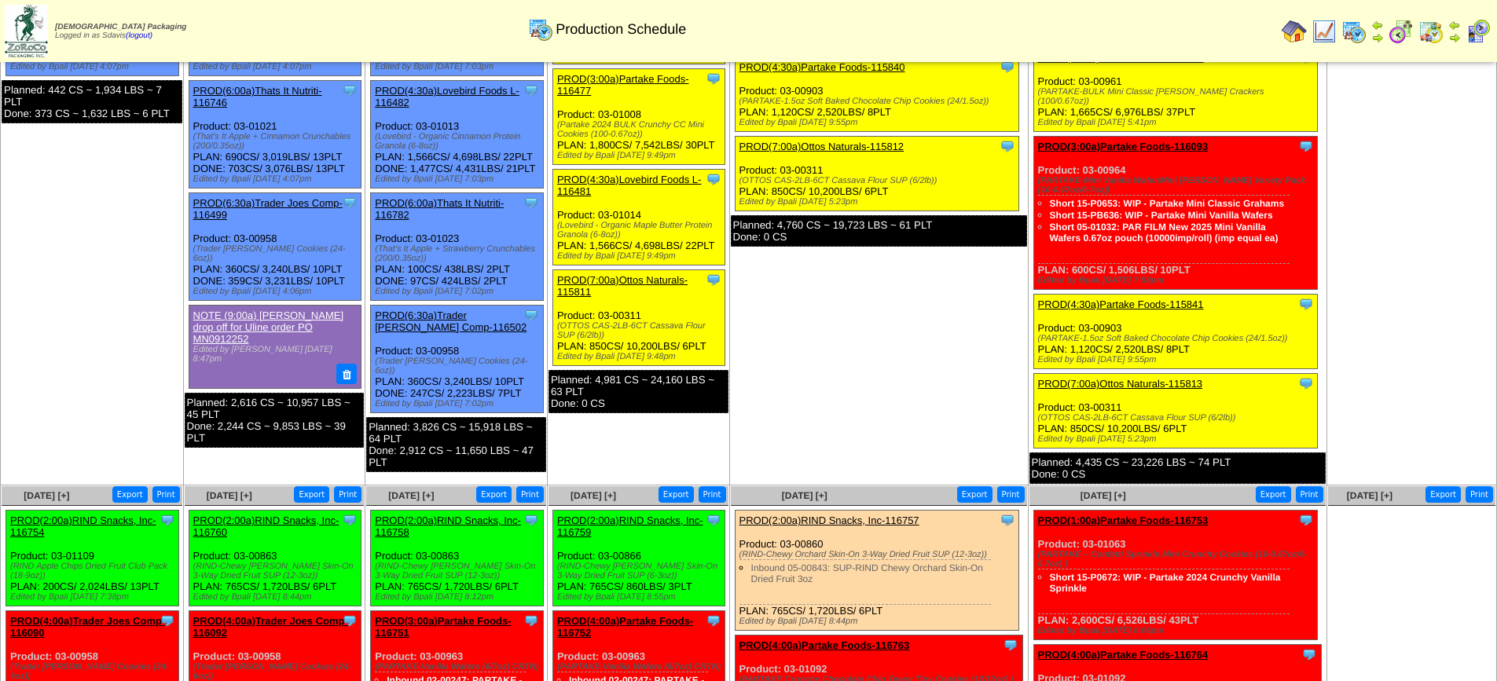
click at [1128, 378] on link "PROD(7:00a)Ottos Naturals-115813" at bounding box center [1120, 384] width 165 height 12
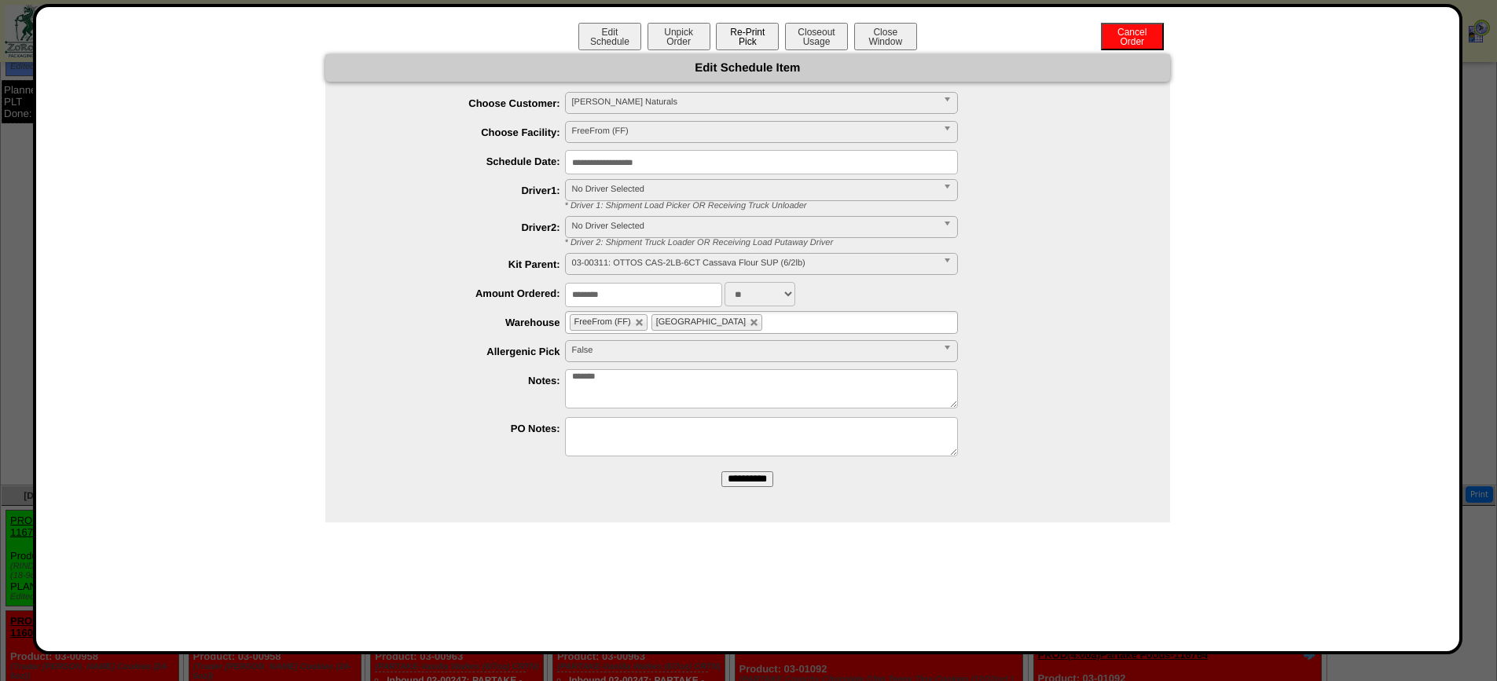
click at [758, 39] on button "Re-Print Pick" at bounding box center [747, 37] width 63 height 28
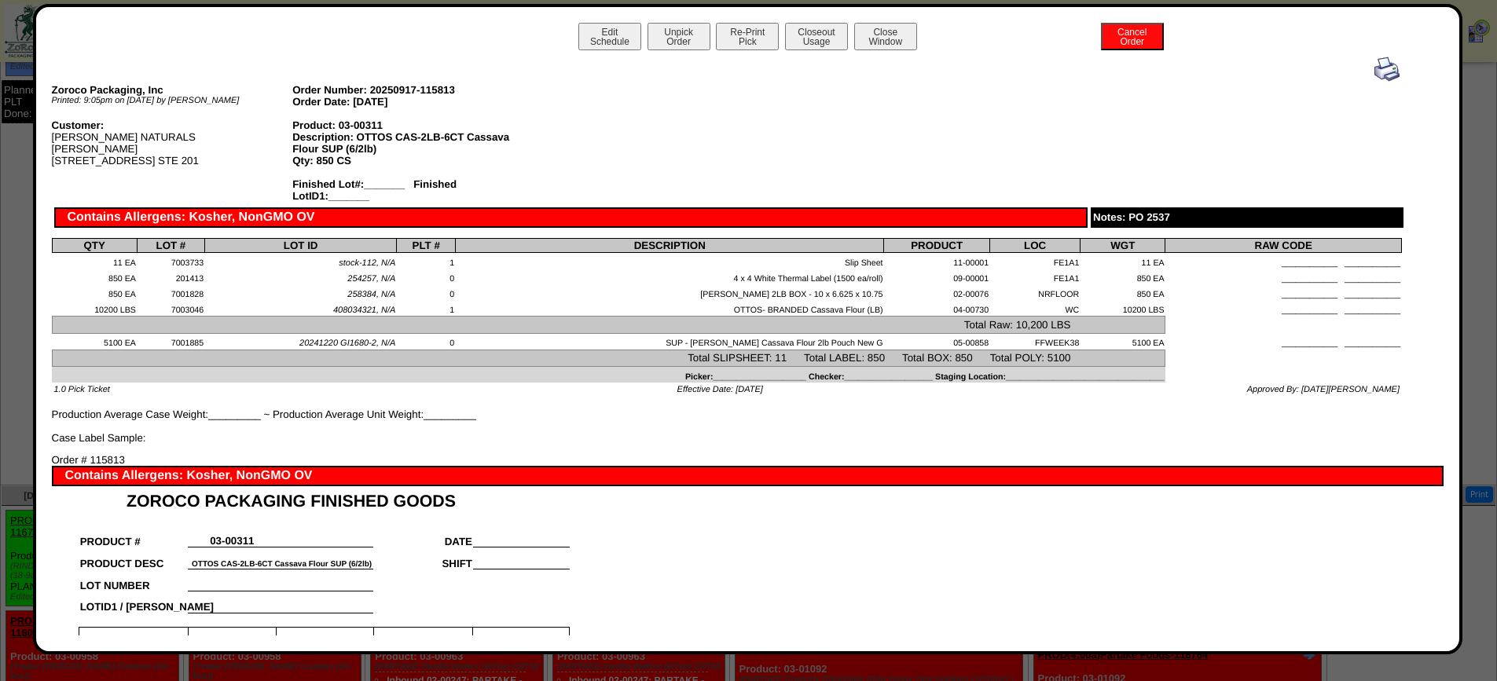
click at [1377, 73] on img at bounding box center [1386, 69] width 25 height 25
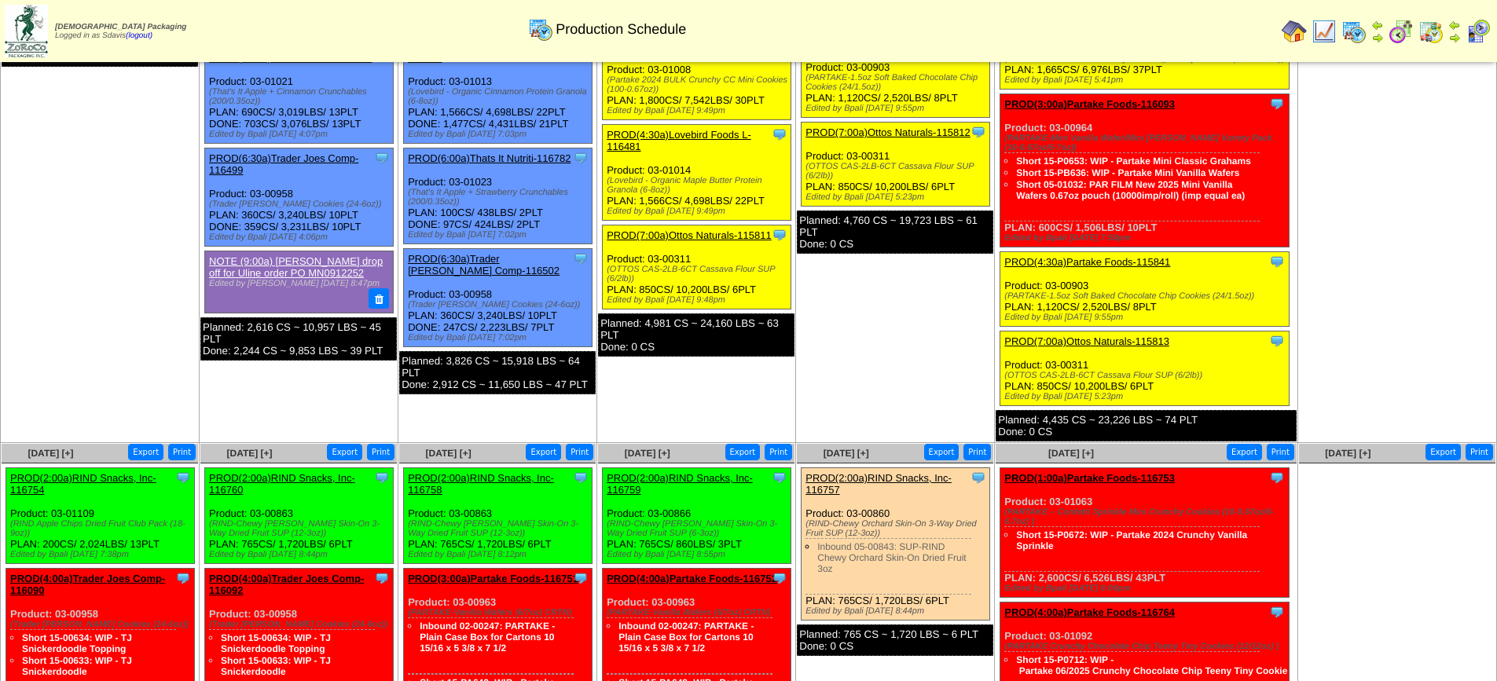
scroll to position [160, 0]
